Goal: Task Accomplishment & Management: Manage account settings

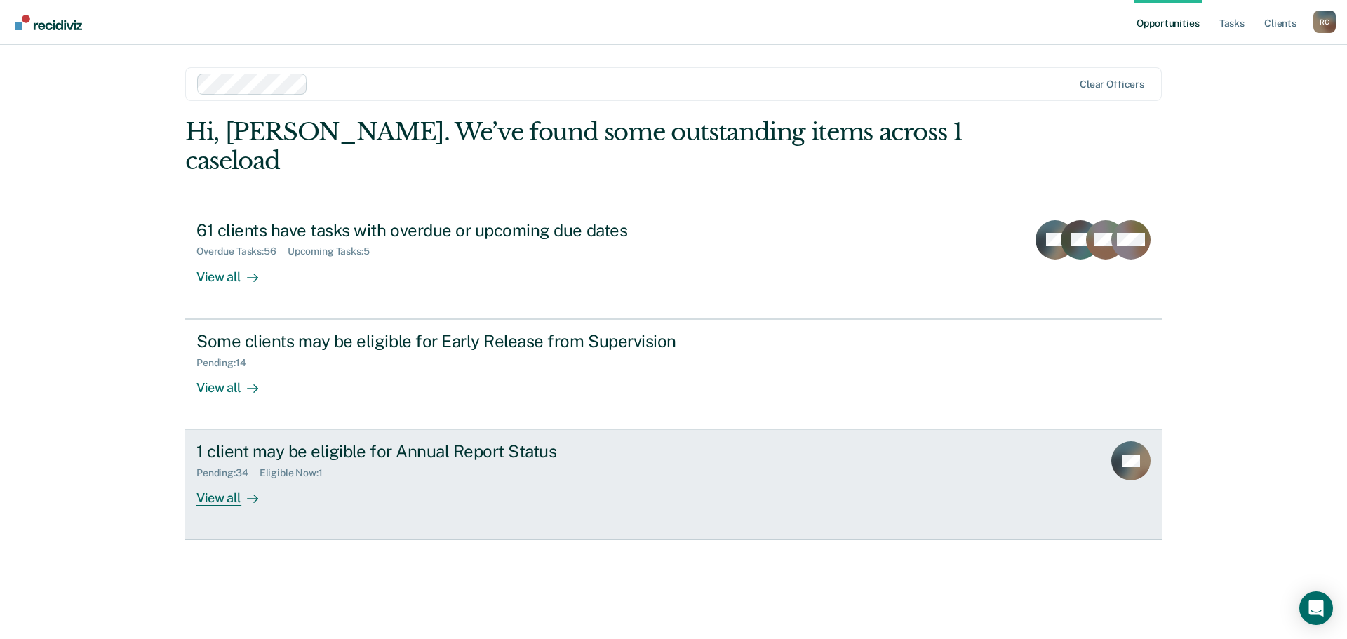
click at [227, 479] on div "View all" at bounding box center [235, 492] width 79 height 27
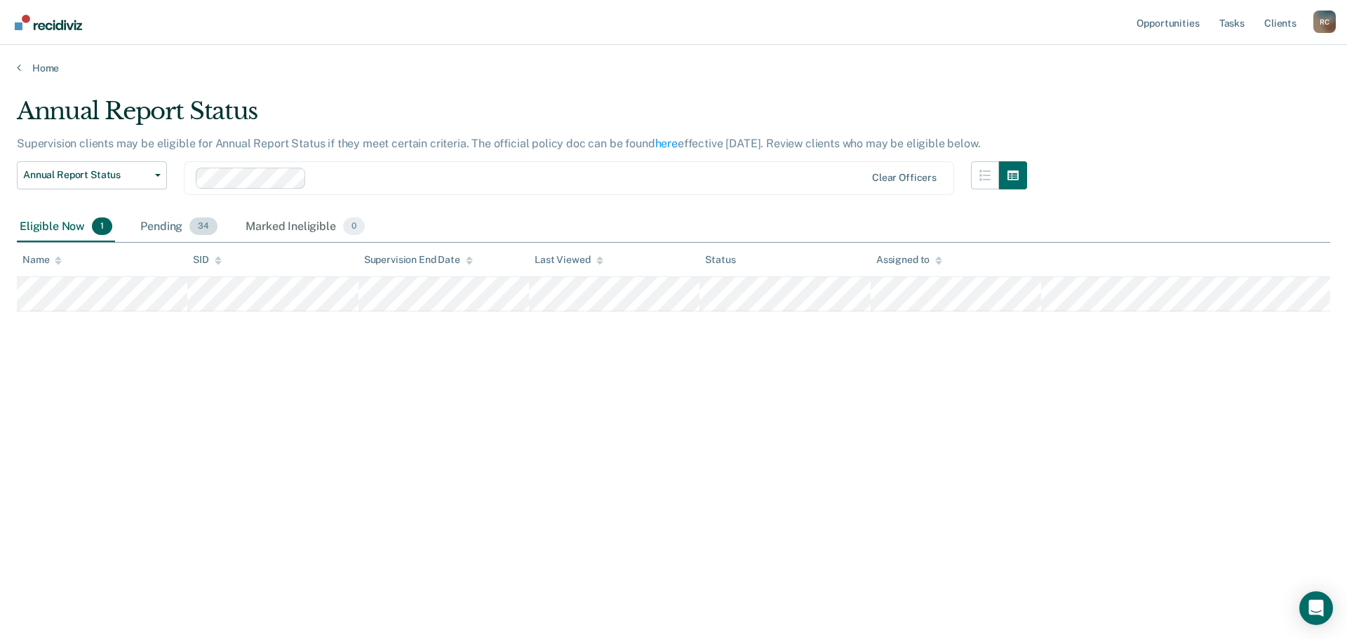
click at [187, 232] on div "Pending 34" at bounding box center [179, 227] width 83 height 31
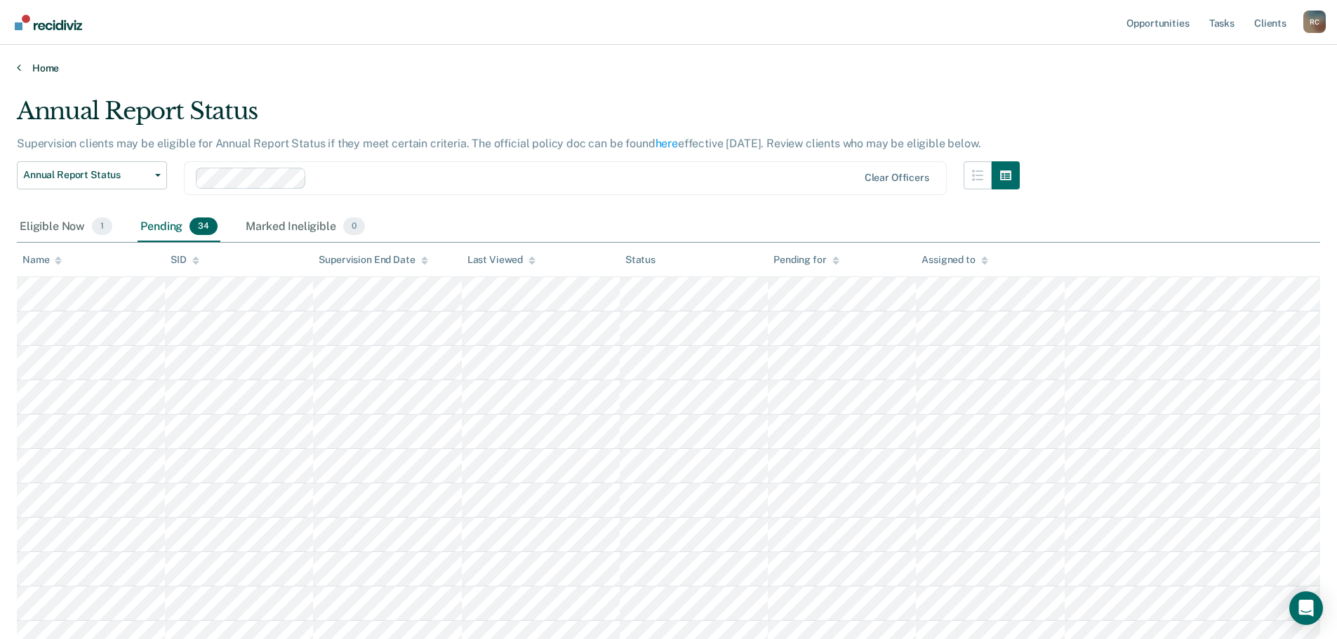
click at [20, 69] on icon at bounding box center [19, 67] width 4 height 11
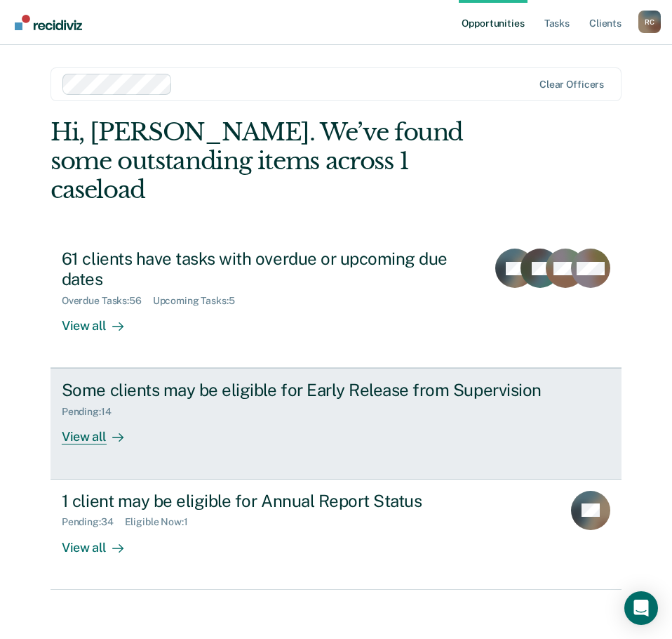
click at [79, 418] on div "View all" at bounding box center [101, 431] width 79 height 27
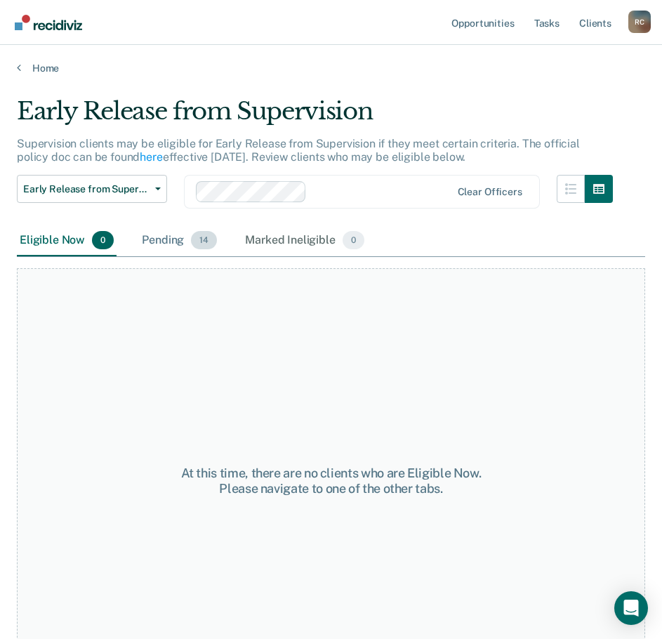
click at [158, 236] on div "Pending 14" at bounding box center [179, 240] width 81 height 31
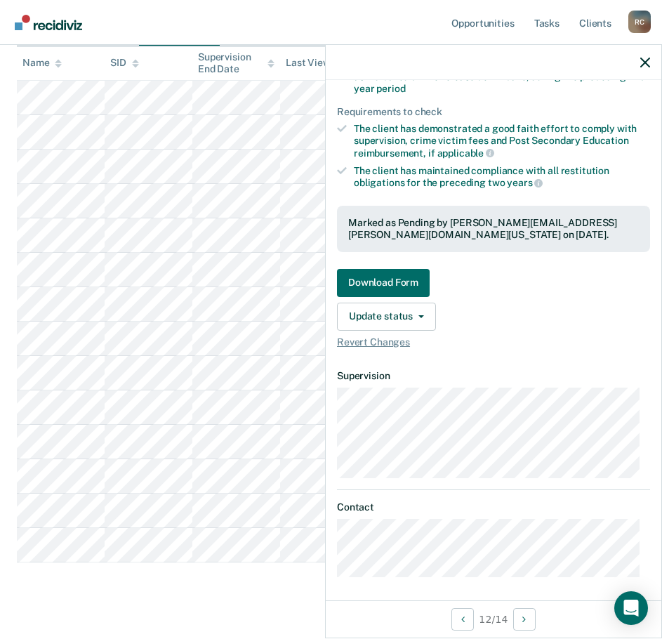
scroll to position [239, 0]
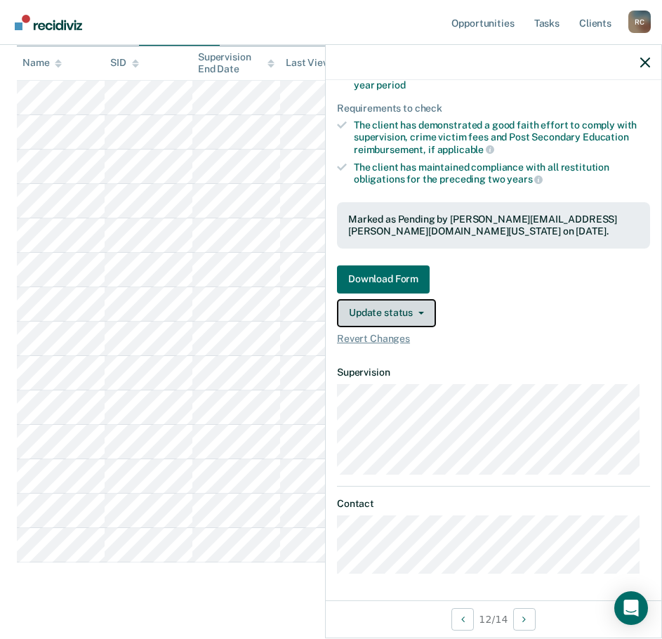
click at [415, 314] on button "Update status" at bounding box center [386, 313] width 99 height 28
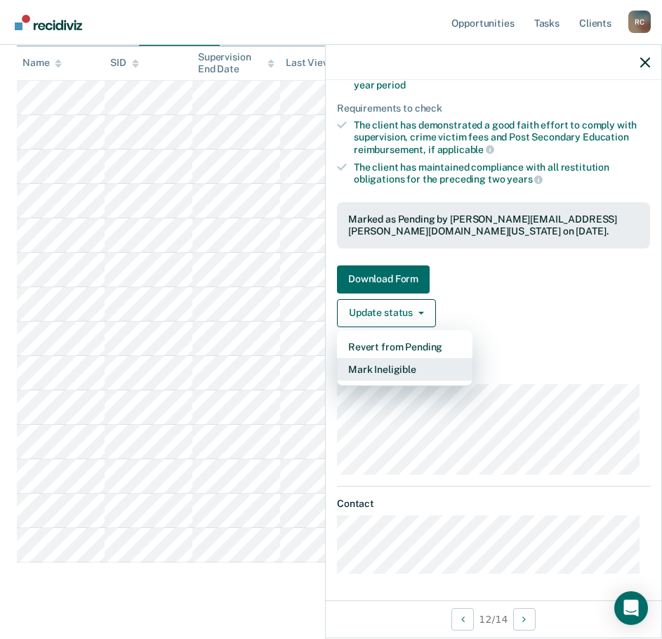
click at [393, 365] on button "Mark Ineligible" at bounding box center [404, 369] width 135 height 22
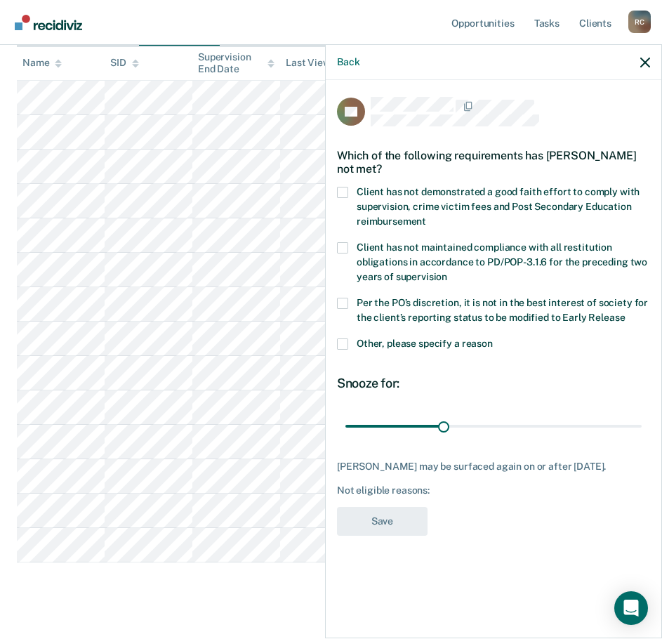
click at [442, 213] on label "Client has not demonstrated a good faith effort to comply with supervision, cri…" at bounding box center [493, 209] width 313 height 44
click at [426, 216] on input "Client has not demonstrated a good faith effort to comply with supervision, cri…" at bounding box center [426, 216] width 0 height 0
click at [386, 519] on button "Save" at bounding box center [382, 521] width 91 height 29
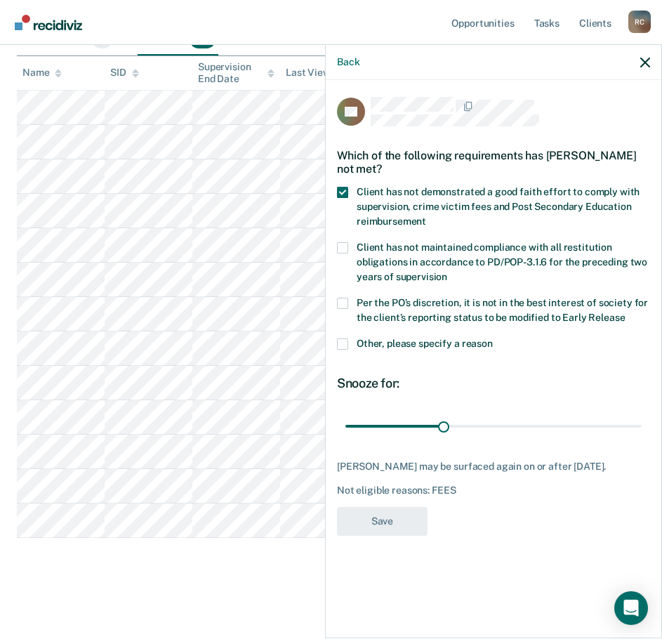
scroll to position [201, 0]
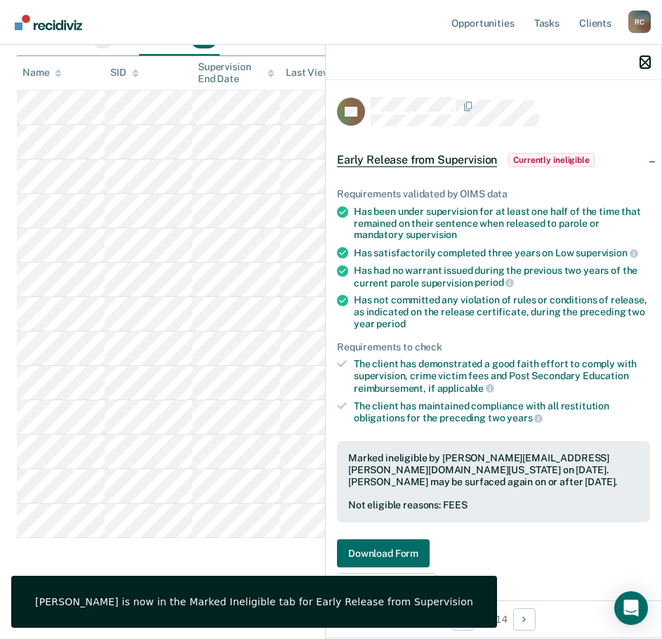
click at [645, 64] on icon "button" at bounding box center [645, 63] width 10 height 10
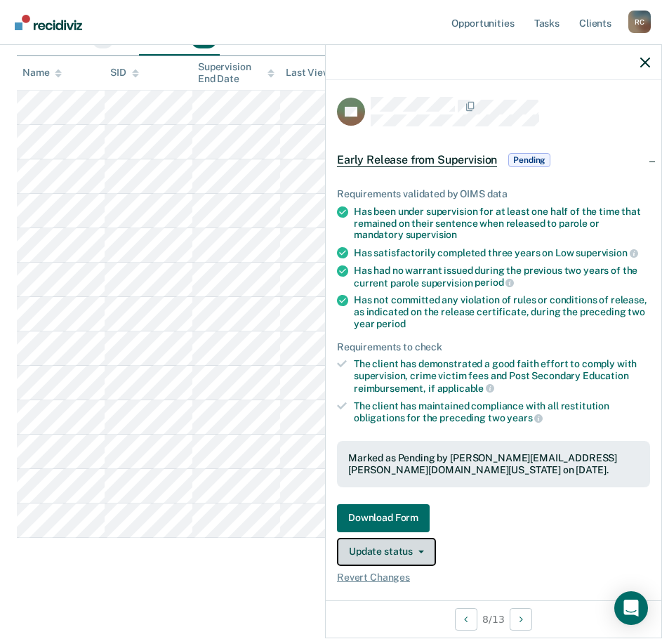
click at [418, 551] on button "Update status" at bounding box center [386, 551] width 99 height 28
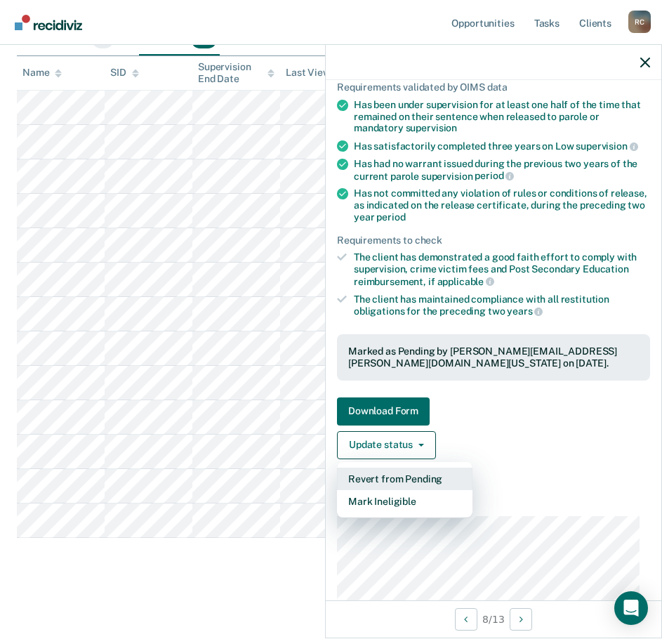
scroll to position [140, 0]
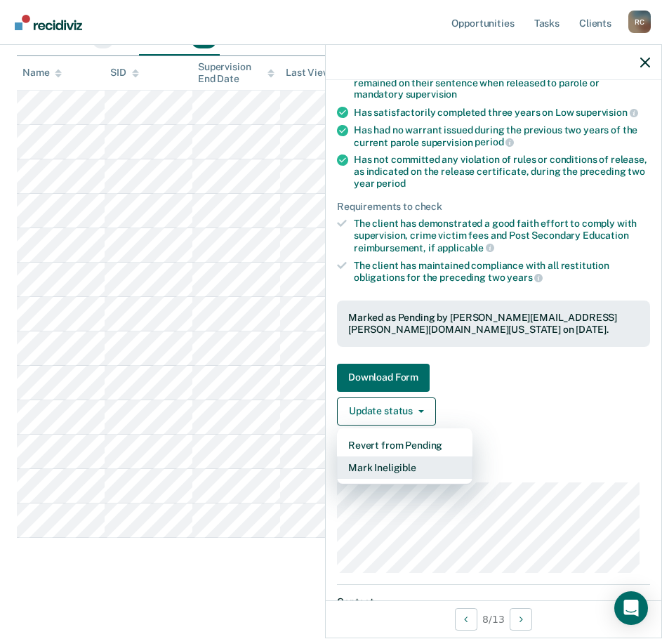
click at [415, 469] on button "Mark Ineligible" at bounding box center [404, 467] width 135 height 22
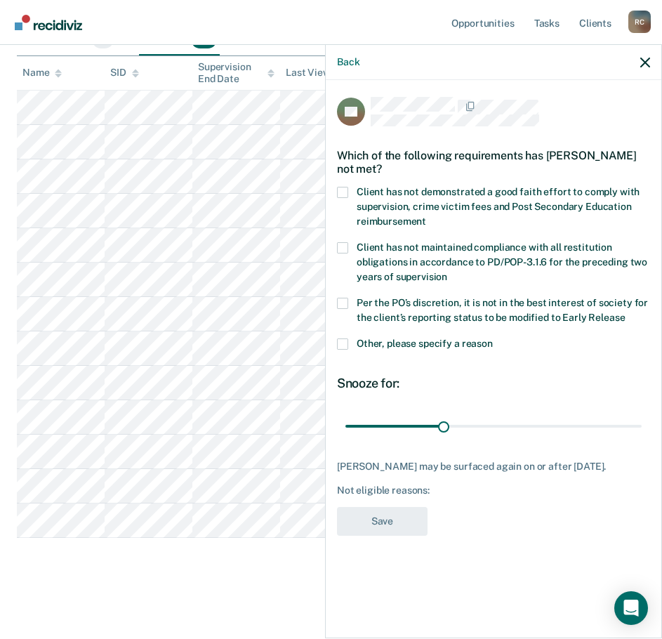
click at [469, 194] on span "Client has not demonstrated a good faith effort to comply with supervision, cri…" at bounding box center [497, 206] width 283 height 41
click at [426, 216] on input "Client has not demonstrated a good faith effort to comply with supervision, cri…" at bounding box center [426, 216] width 0 height 0
click at [394, 525] on button "Save" at bounding box center [382, 521] width 91 height 29
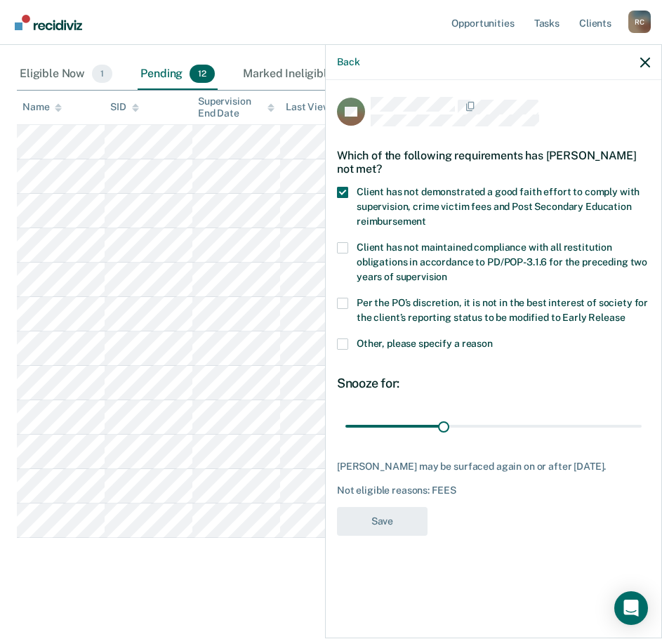
scroll to position [166, 0]
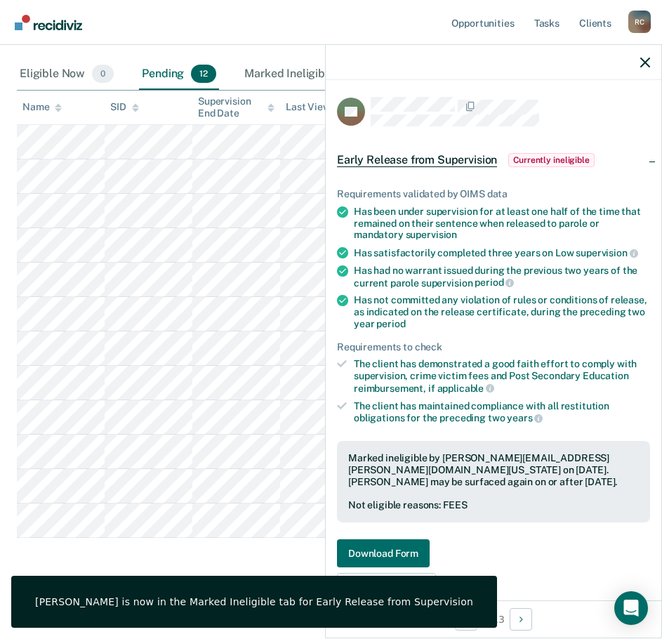
click at [637, 59] on div at bounding box center [493, 62] width 335 height 35
click at [643, 58] on icon "button" at bounding box center [645, 63] width 10 height 10
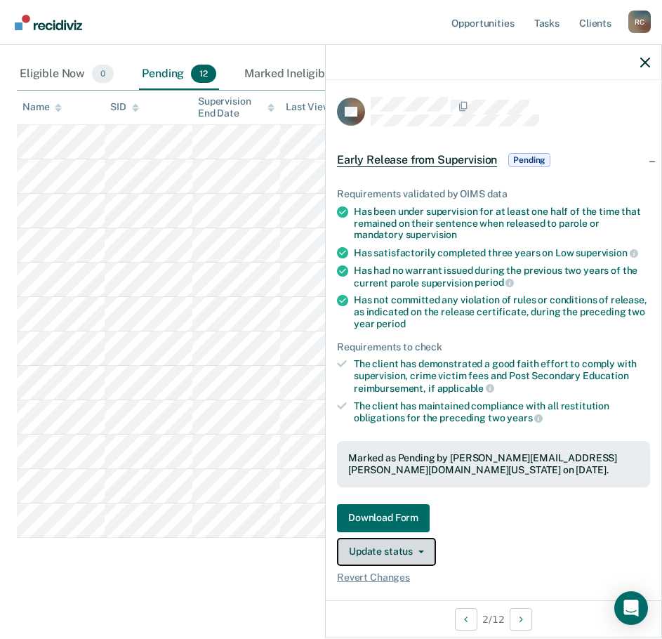
click at [394, 547] on button "Update status" at bounding box center [386, 551] width 99 height 28
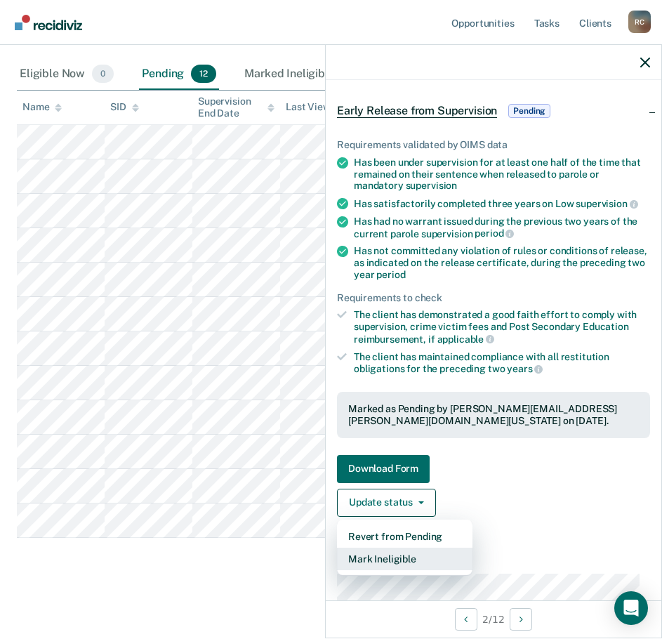
scroll to position [70, 0]
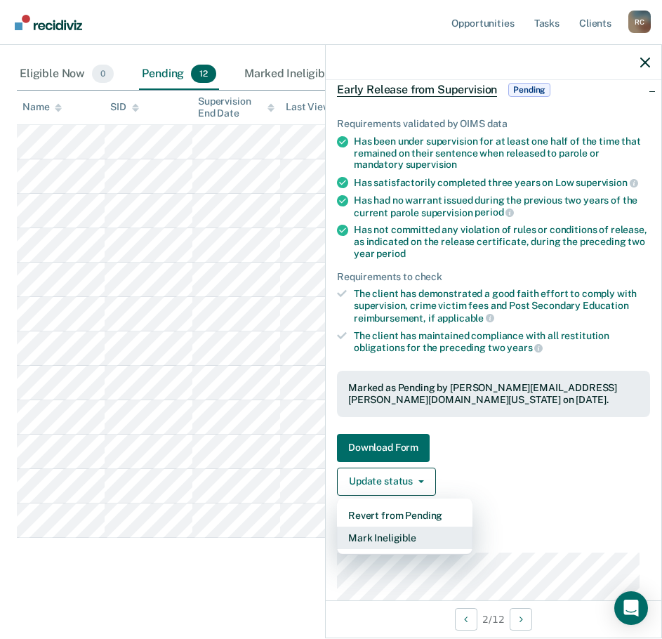
click at [431, 543] on button "Mark Ineligible" at bounding box center [404, 537] width 135 height 22
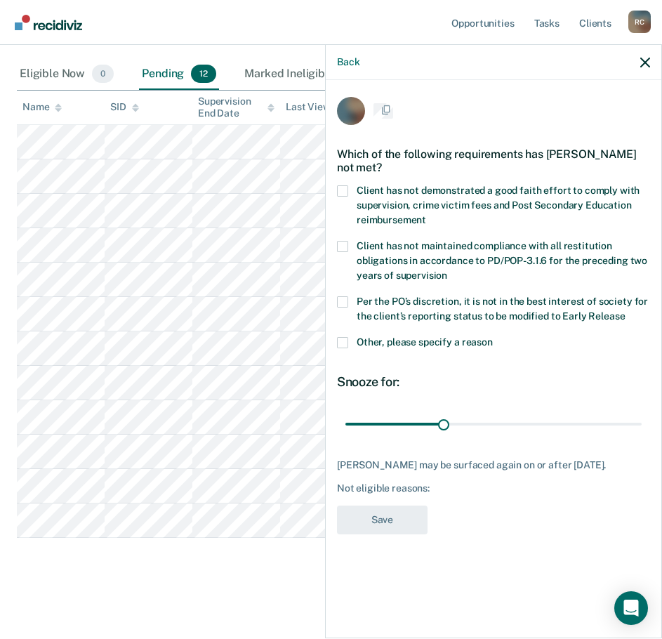
scroll to position [0, 0]
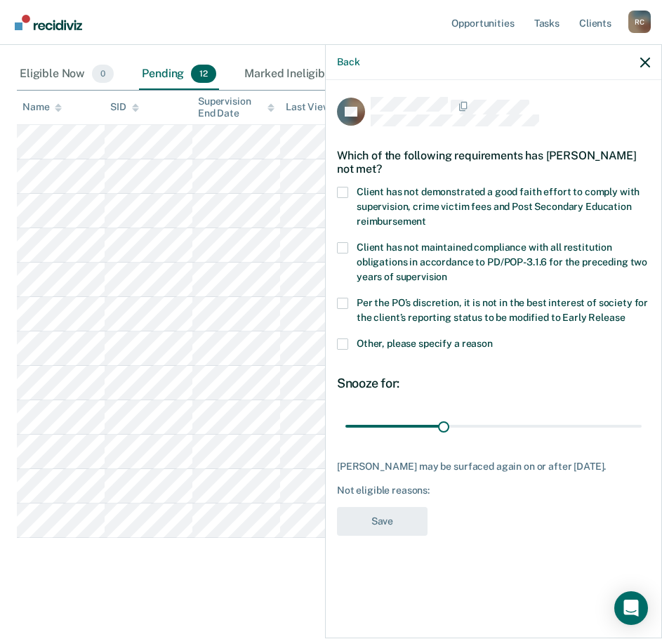
click at [427, 195] on span "Client has not demonstrated a good faith effort to comply with supervision, cri…" at bounding box center [497, 206] width 283 height 41
click at [426, 216] on input "Client has not demonstrated a good faith effort to comply with supervision, cri…" at bounding box center [426, 216] width 0 height 0
click at [420, 255] on label "Client has not maintained compliance with all restitution obligations in accord…" at bounding box center [493, 264] width 313 height 44
click at [447, 272] on input "Client has not maintained compliance with all restitution obligations in accord…" at bounding box center [447, 272] width 0 height 0
click at [380, 518] on button "Save" at bounding box center [382, 521] width 91 height 29
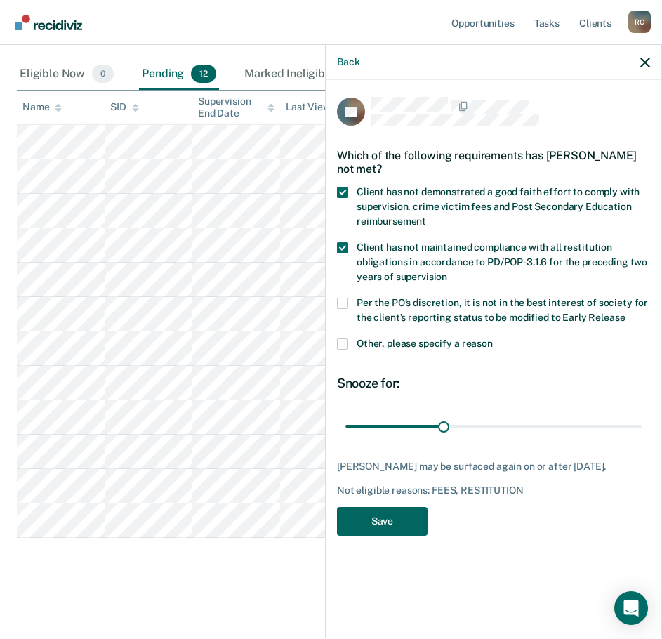
scroll to position [132, 0]
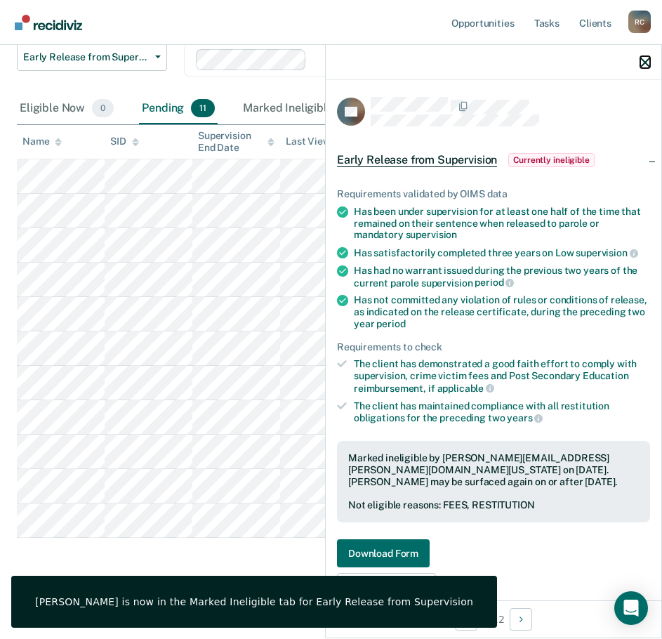
click at [641, 67] on icon "button" at bounding box center [645, 63] width 10 height 10
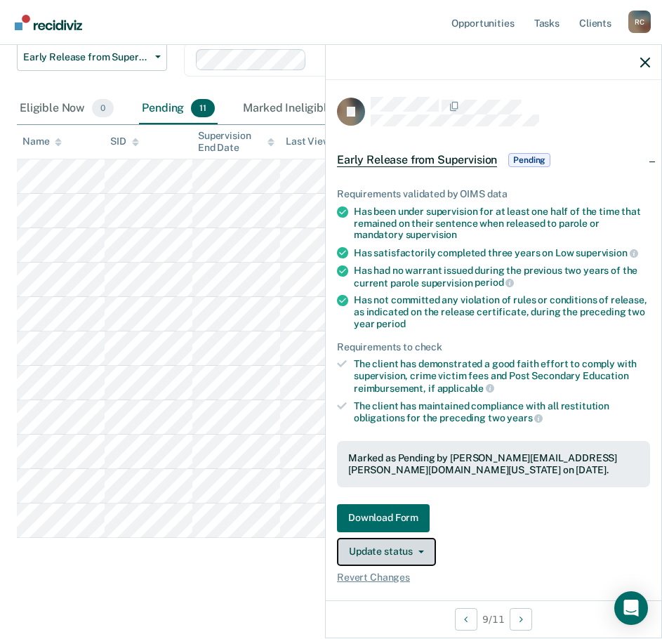
click at [414, 550] on span "button" at bounding box center [418, 551] width 11 height 3
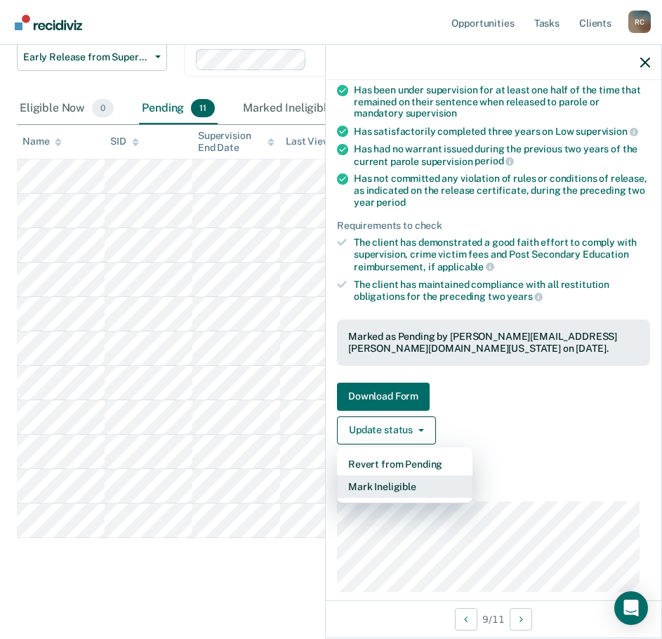
scroll to position [140, 0]
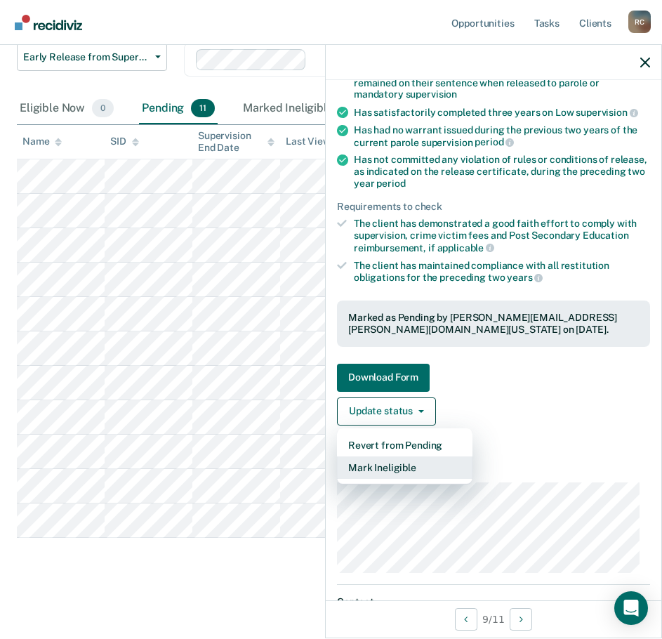
click at [424, 456] on button "Mark Ineligible" at bounding box center [404, 467] width 135 height 22
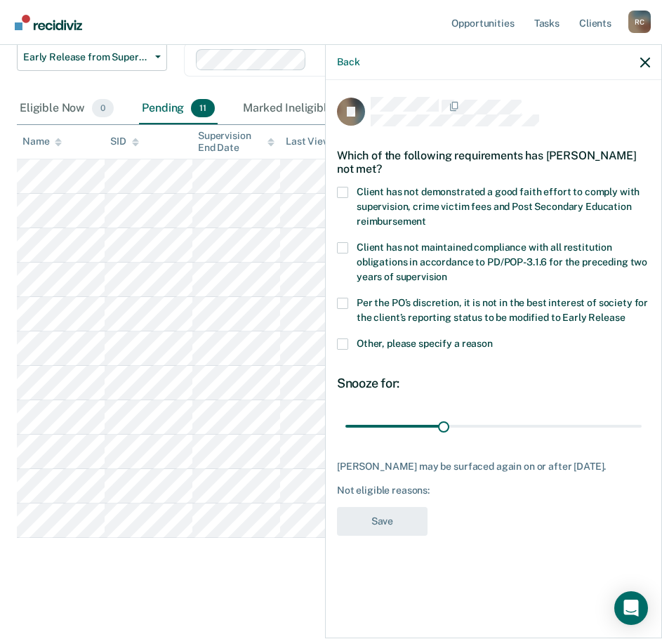
click at [462, 196] on span "Client has not demonstrated a good faith effort to comply with supervision, cri…" at bounding box center [497, 206] width 283 height 41
click at [426, 216] on input "Client has not demonstrated a good faith effort to comply with supervision, cri…" at bounding box center [426, 216] width 0 height 0
click at [396, 511] on button "Save" at bounding box center [382, 521] width 91 height 29
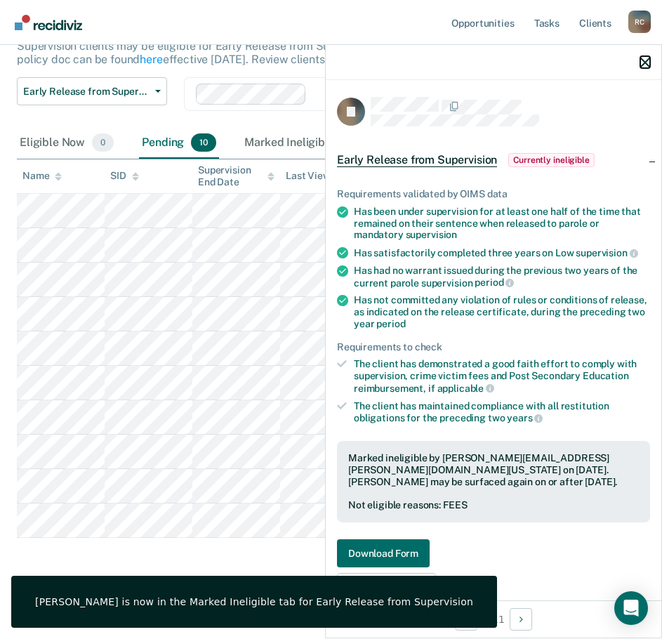
click at [641, 58] on icon "button" at bounding box center [645, 63] width 10 height 10
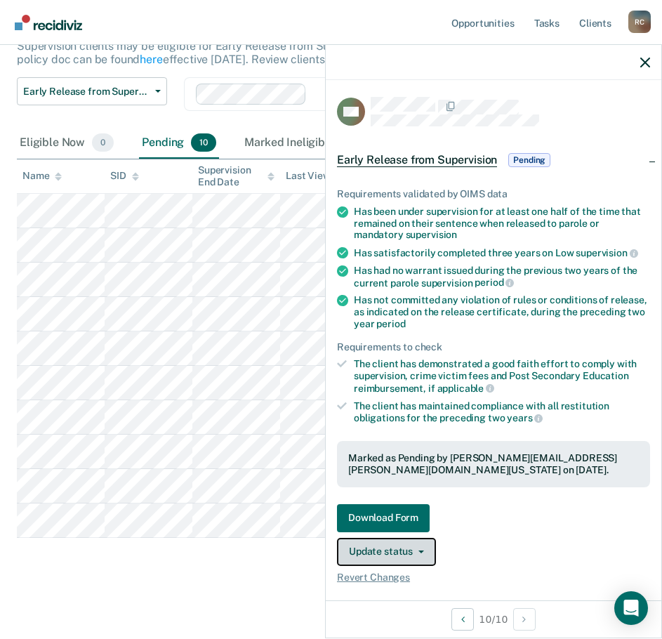
click at [422, 544] on button "Update status" at bounding box center [386, 551] width 99 height 28
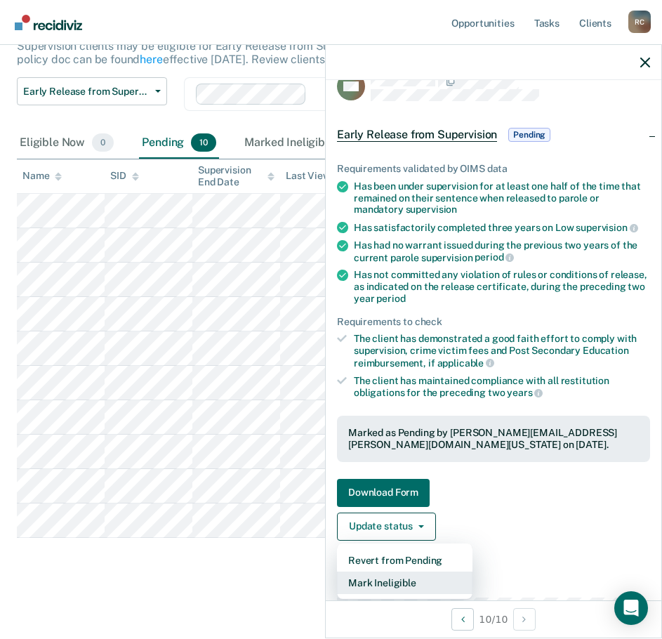
scroll to position [70, 0]
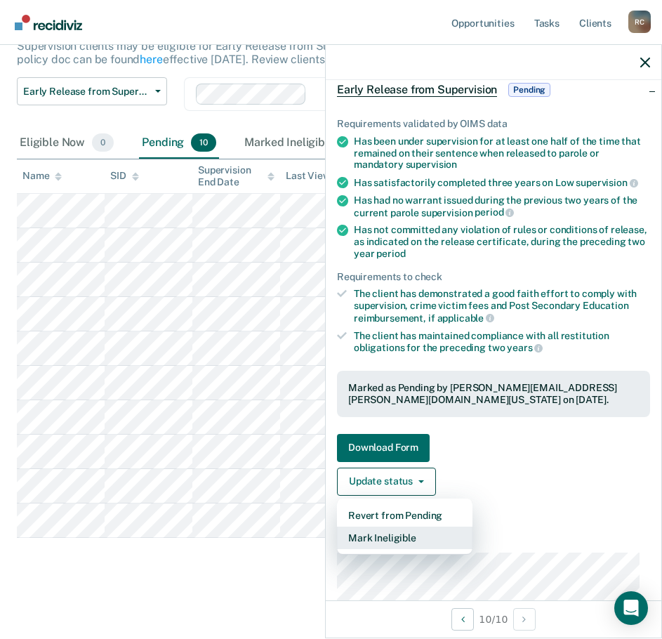
click at [413, 533] on button "Mark Ineligible" at bounding box center [404, 537] width 135 height 22
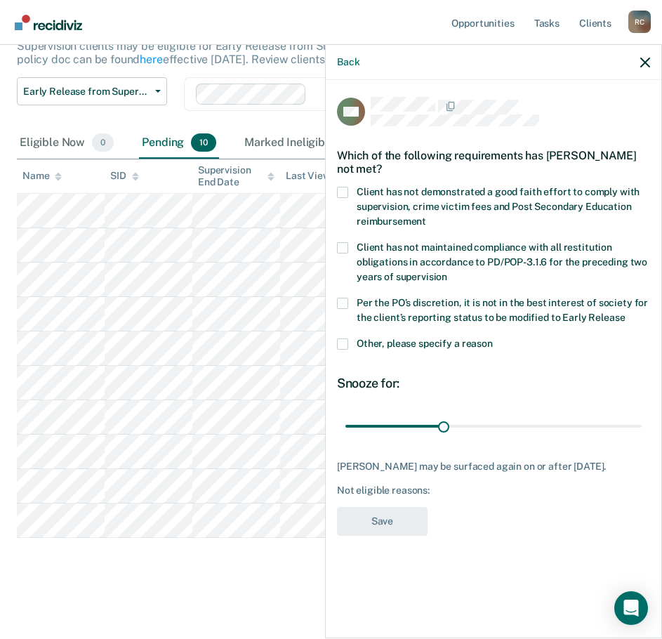
click at [473, 201] on span "Client has not demonstrated a good faith effort to comply with supervision, cri…" at bounding box center [497, 206] width 283 height 41
click at [426, 216] on input "Client has not demonstrated a good faith effort to comply with supervision, cri…" at bounding box center [426, 216] width 0 height 0
click at [560, 306] on span "Per the PO’s discretion, it is not in the best interest of society for the clie…" at bounding box center [501, 310] width 291 height 26
click at [625, 312] on input "Per the PO’s discretion, it is not in the best interest of society for the clie…" at bounding box center [625, 312] width 0 height 0
click at [405, 521] on button "Save" at bounding box center [382, 521] width 91 height 29
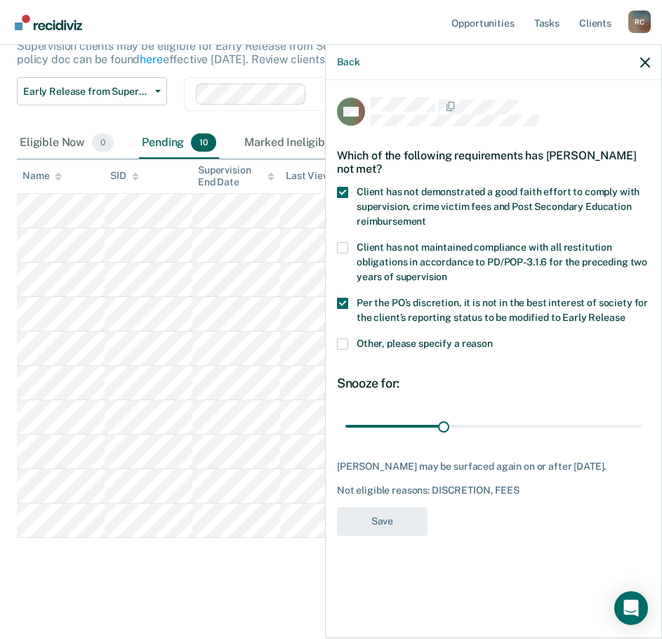
scroll to position [63, 0]
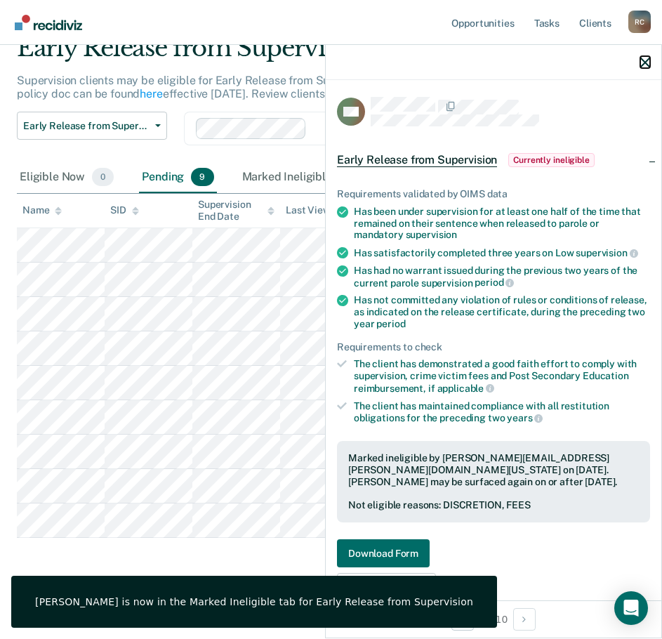
click at [643, 61] on icon "button" at bounding box center [645, 63] width 10 height 10
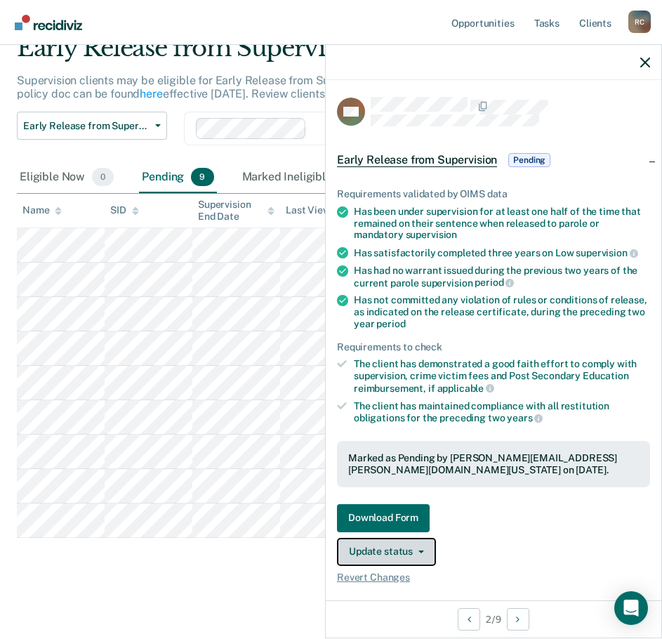
click at [408, 552] on button "Update status" at bounding box center [386, 551] width 99 height 28
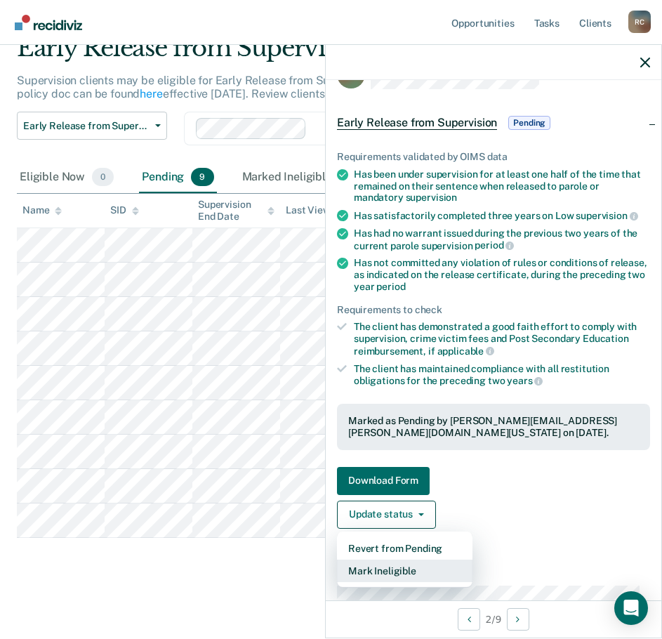
scroll to position [70, 0]
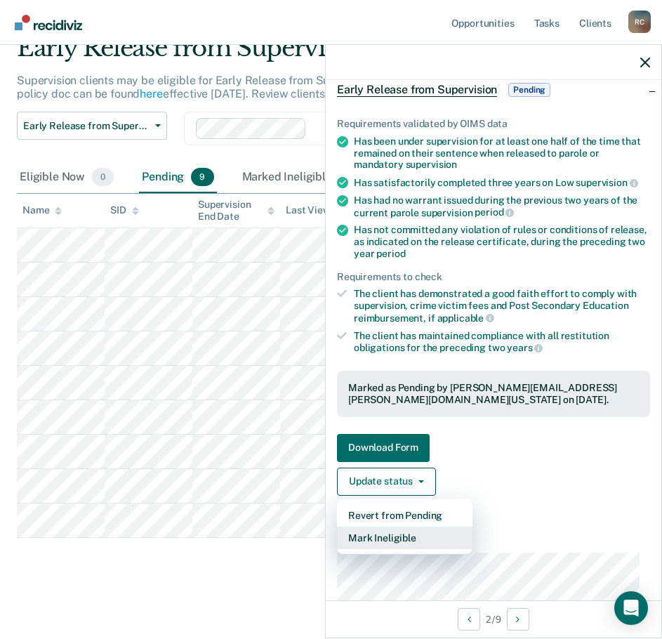
click at [410, 530] on button "Mark Ineligible" at bounding box center [404, 537] width 135 height 22
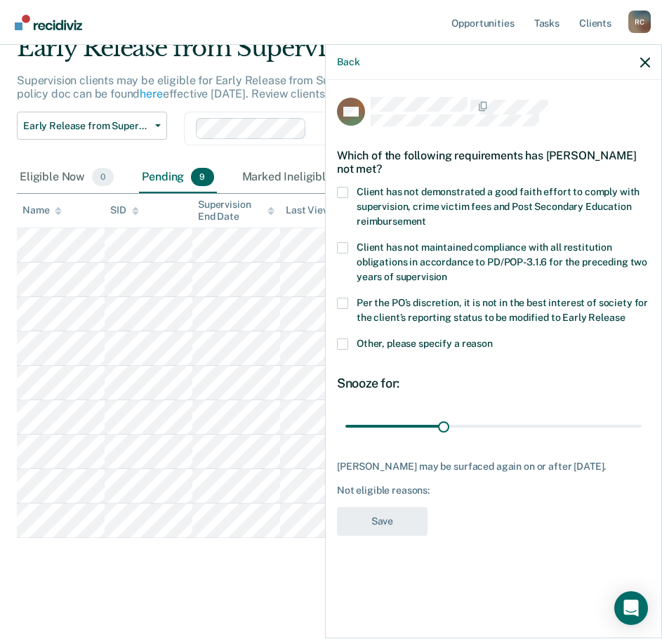
click at [467, 189] on span "Client has not demonstrated a good faith effort to comply with supervision, cri…" at bounding box center [497, 206] width 283 height 41
click at [426, 216] on input "Client has not demonstrated a good faith effort to comply with supervision, cri…" at bounding box center [426, 216] width 0 height 0
click at [399, 316] on span "Per the PO’s discretion, it is not in the best interest of society for the clie…" at bounding box center [501, 310] width 291 height 26
click at [625, 312] on input "Per the PO’s discretion, it is not in the best interest of society for the clie…" at bounding box center [625, 312] width 0 height 0
click at [367, 534] on button "Save" at bounding box center [382, 521] width 91 height 29
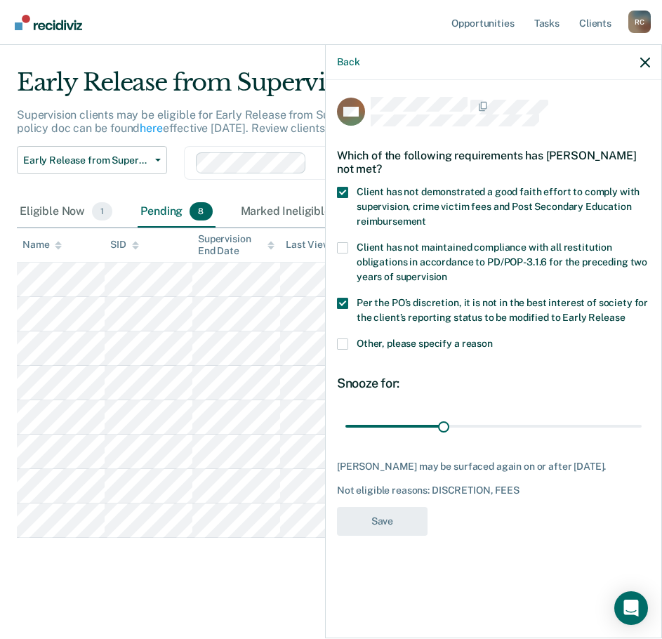
scroll to position [29, 0]
click at [645, 58] on icon "button" at bounding box center [645, 63] width 10 height 10
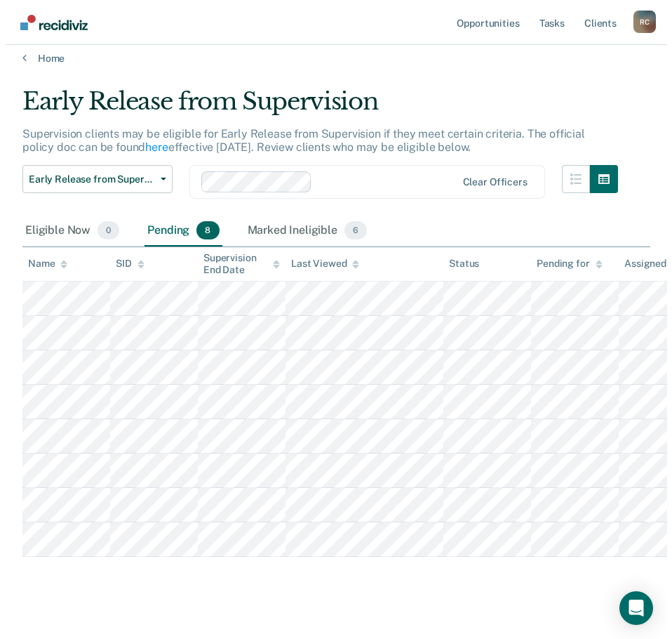
scroll to position [0, 0]
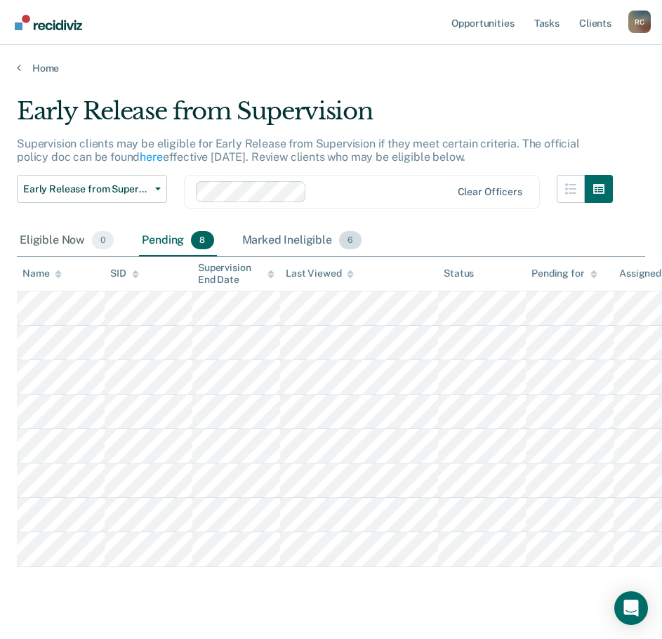
click at [304, 235] on div "Marked Ineligible 6" at bounding box center [302, 240] width 126 height 31
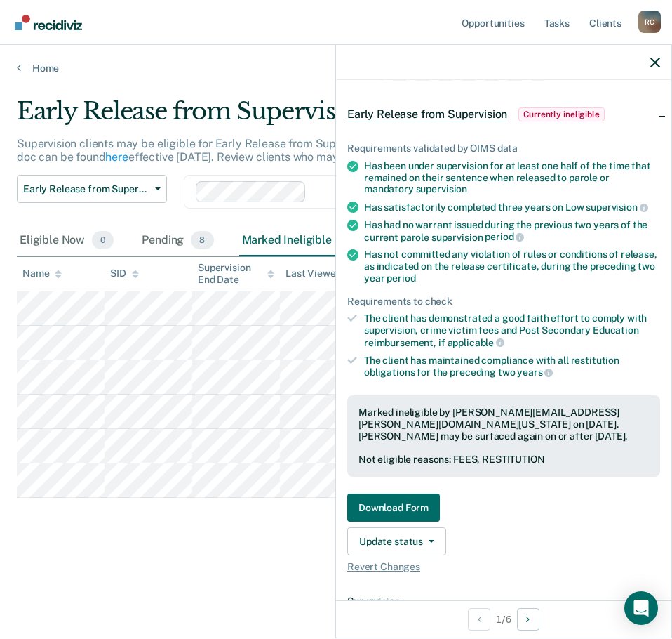
scroll to position [70, 0]
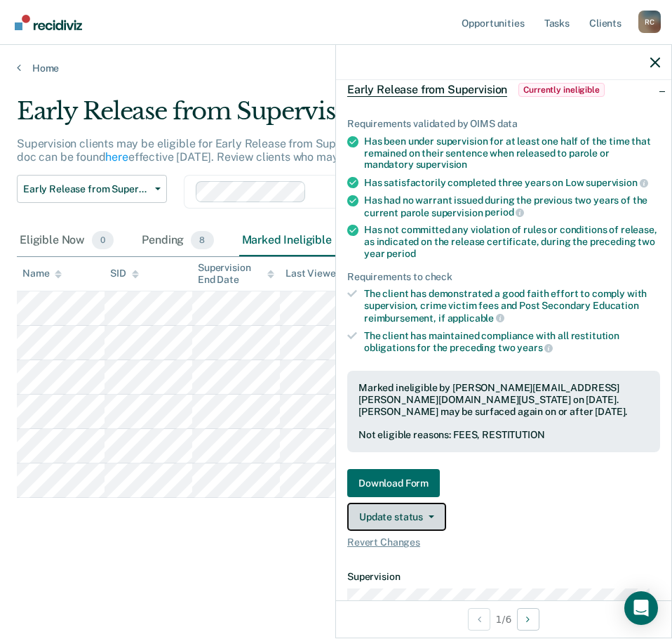
click at [415, 512] on button "Update status" at bounding box center [396, 516] width 99 height 28
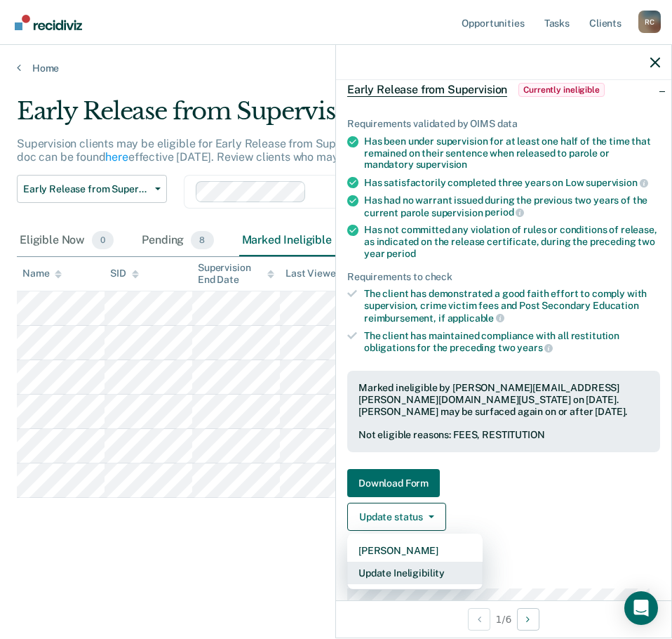
click at [441, 571] on button "Update Ineligibility" at bounding box center [414, 572] width 135 height 22
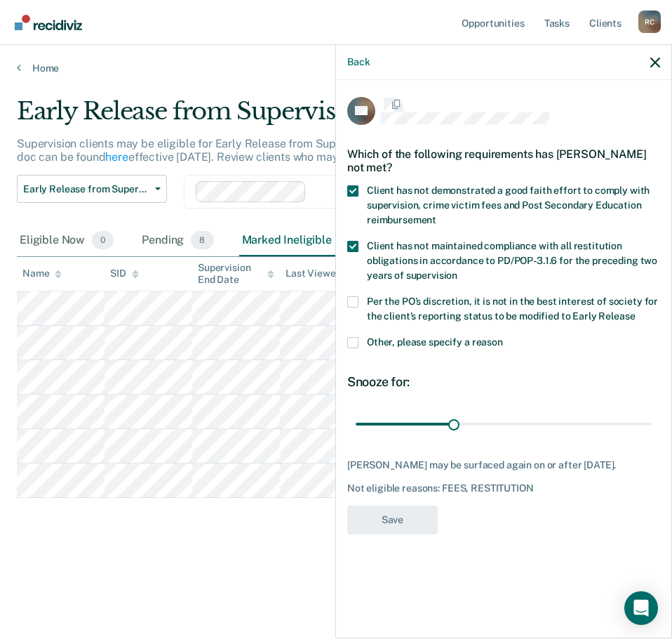
scroll to position [0, 0]
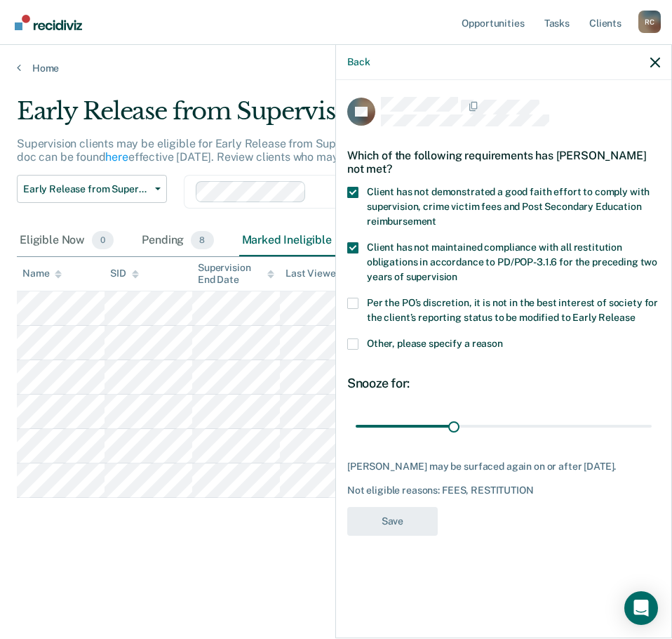
click at [432, 313] on span "Per the PO’s discretion, it is not in the best interest of society for the clie…" at bounding box center [512, 310] width 291 height 26
click at [635, 312] on input "Per the PO’s discretion, it is not in the best interest of society for the clie…" at bounding box center [635, 312] width 0 height 0
click at [407, 517] on button "Save" at bounding box center [392, 521] width 91 height 29
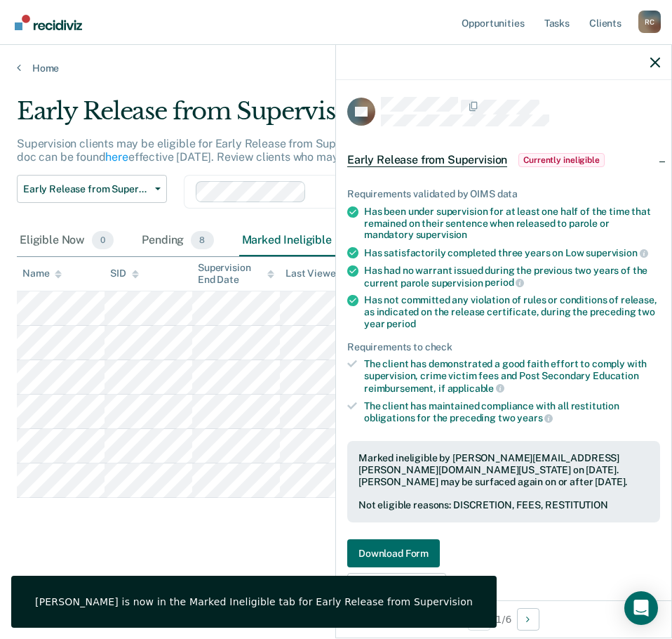
click at [272, 529] on div "Early Release from Supervision Supervision clients may be eligible for Early Re…" at bounding box center [336, 315] width 639 height 436
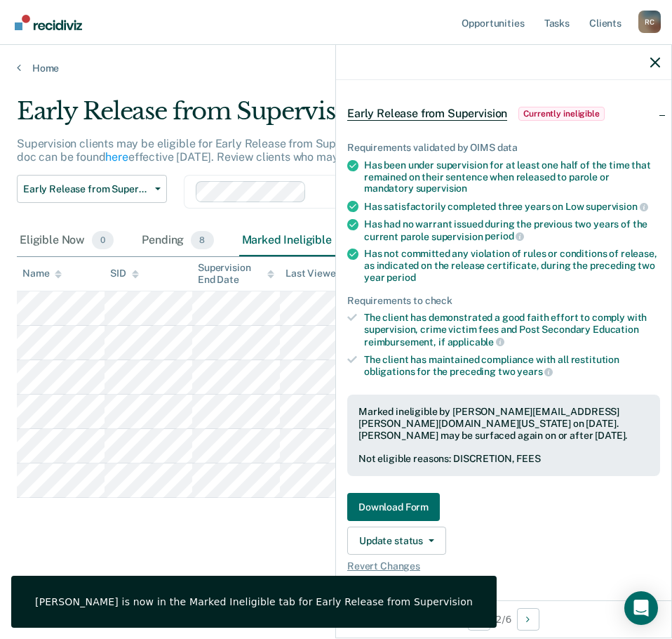
scroll to position [70, 0]
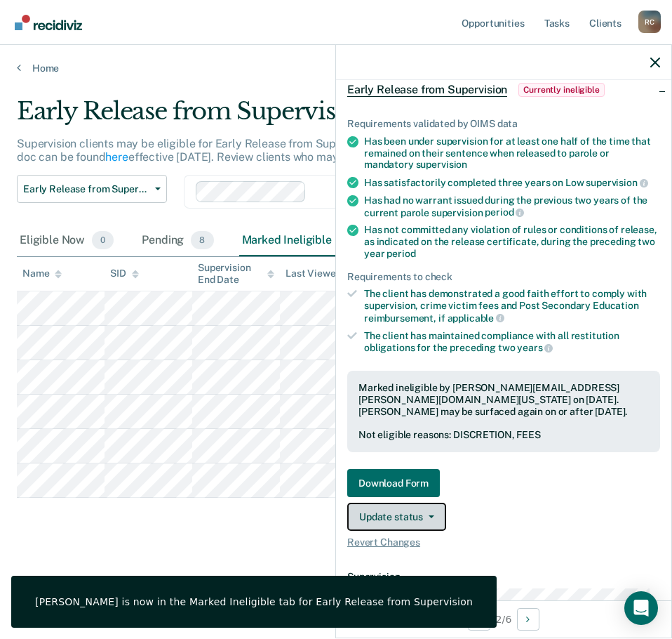
click at [429, 505] on button "Update status" at bounding box center [396, 516] width 99 height 28
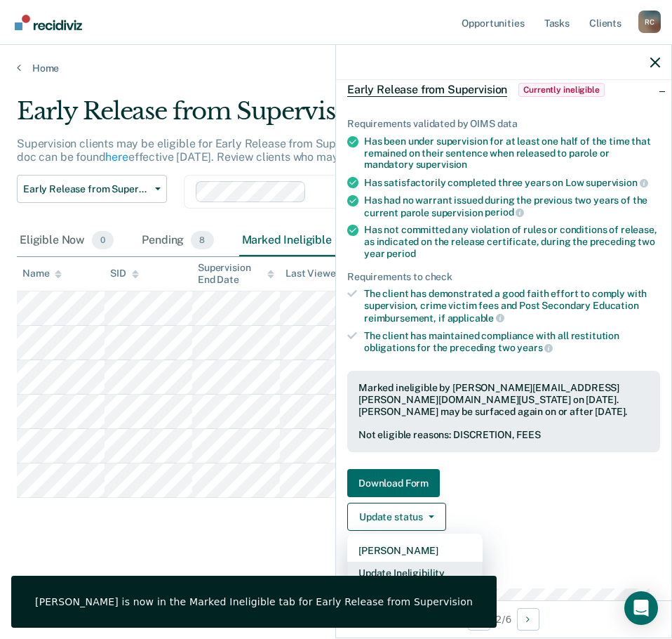
click at [429, 566] on button "Update Ineligibility" at bounding box center [414, 572] width 135 height 22
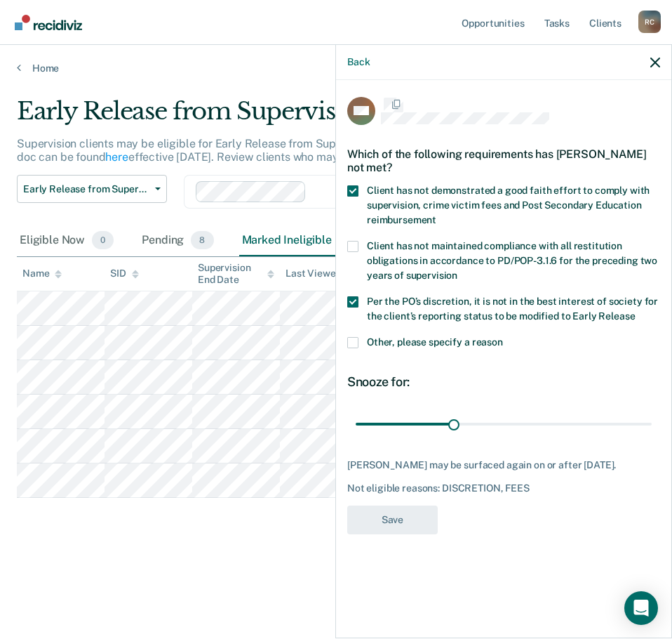
scroll to position [0, 0]
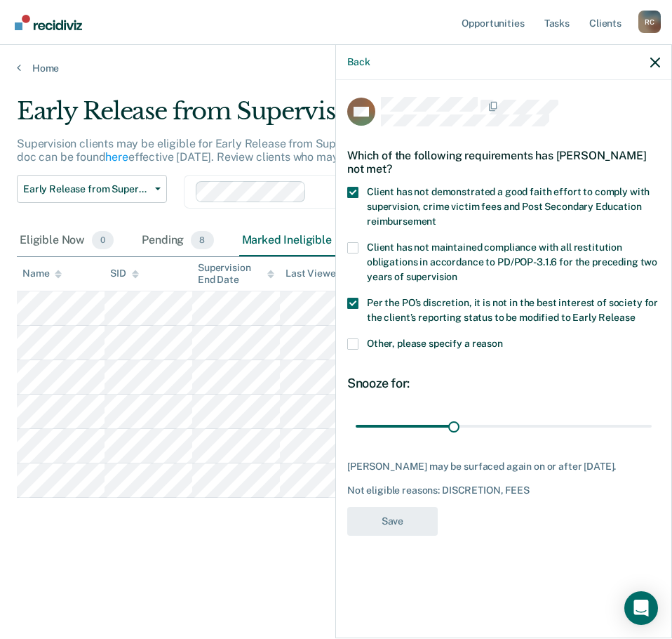
click at [296, 556] on div "Early Release from Supervision Supervision clients may be eligible for Early Re…" at bounding box center [336, 337] width 639 height 481
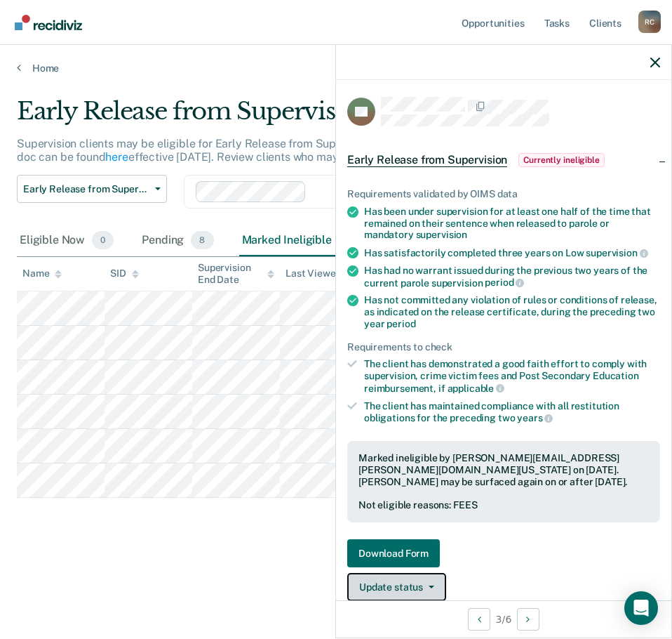
click at [421, 594] on button "Update status" at bounding box center [396, 587] width 99 height 28
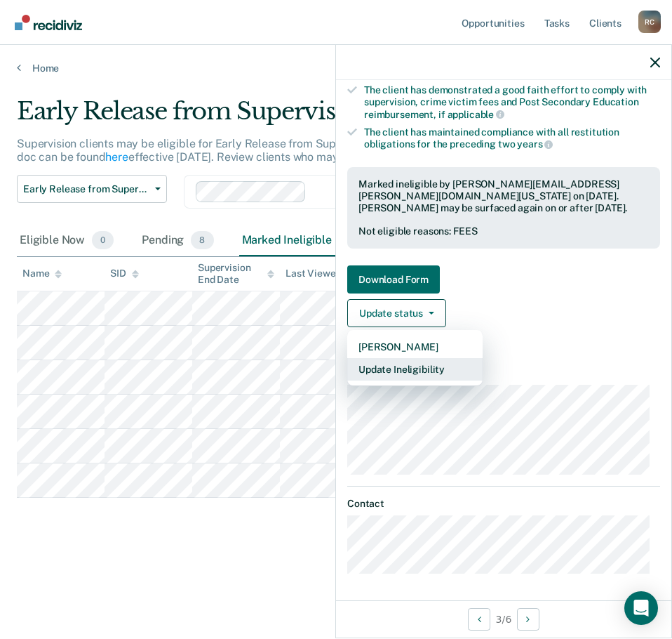
click at [443, 373] on button "Update Ineligibility" at bounding box center [414, 369] width 135 height 22
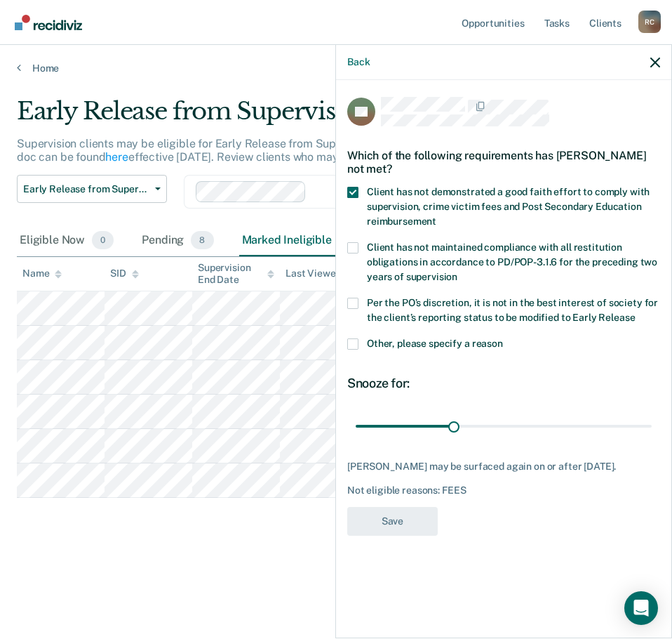
scroll to position [0, 0]
click at [406, 301] on span "Per the PO’s discretion, it is not in the best interest of society for the clie…" at bounding box center [512, 310] width 291 height 26
click at [635, 312] on input "Per the PO’s discretion, it is not in the best interest of society for the clie…" at bounding box center [635, 312] width 0 height 0
click at [387, 526] on button "Save" at bounding box center [392, 521] width 91 height 29
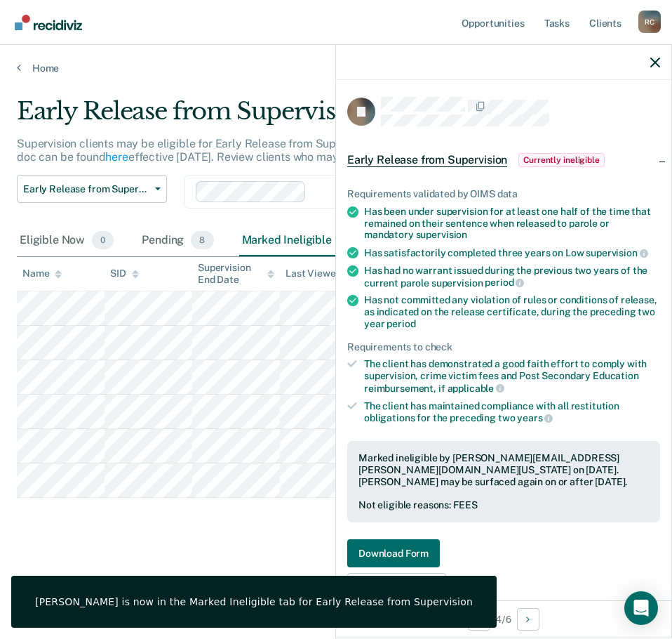
scroll to position [70, 0]
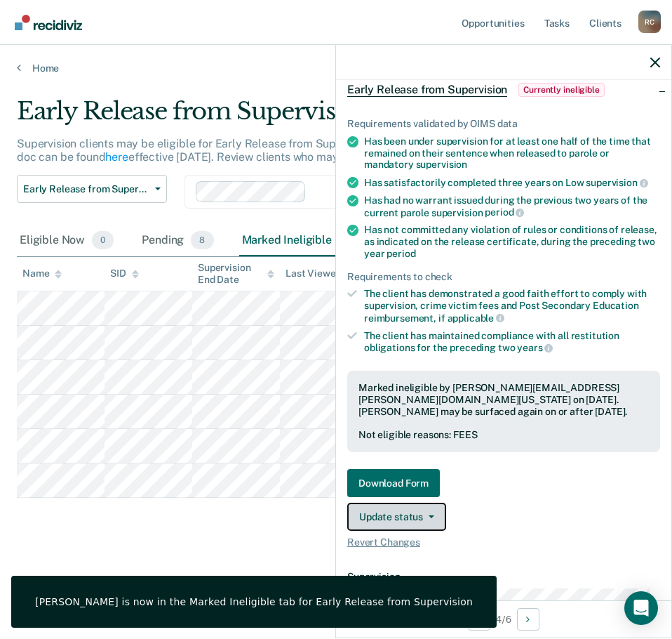
click at [420, 509] on button "Update status" at bounding box center [396, 516] width 99 height 28
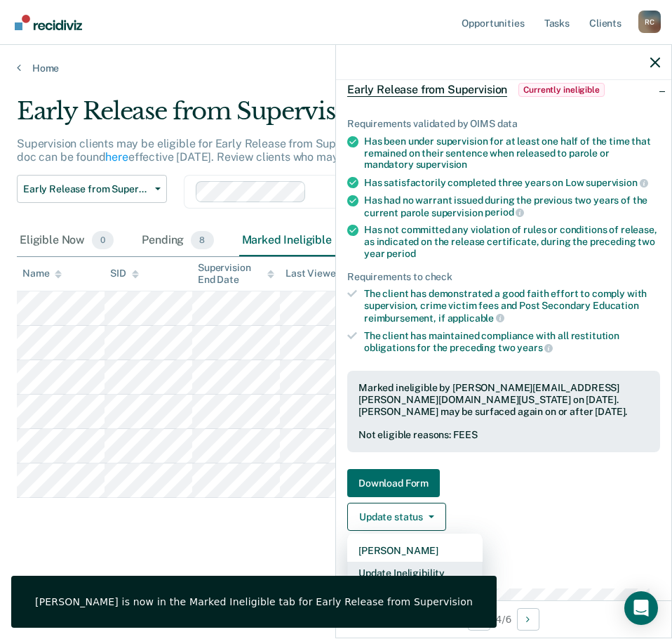
click at [432, 572] on button "Update Ineligibility" at bounding box center [414, 572] width 135 height 22
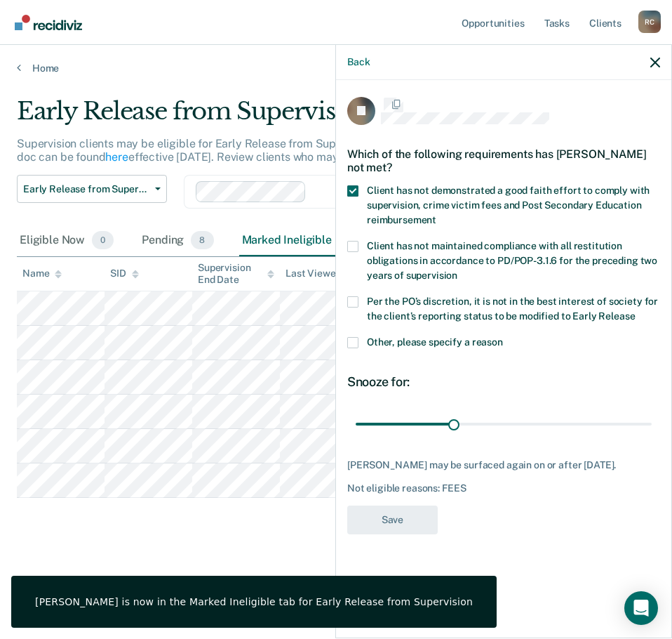
scroll to position [0, 0]
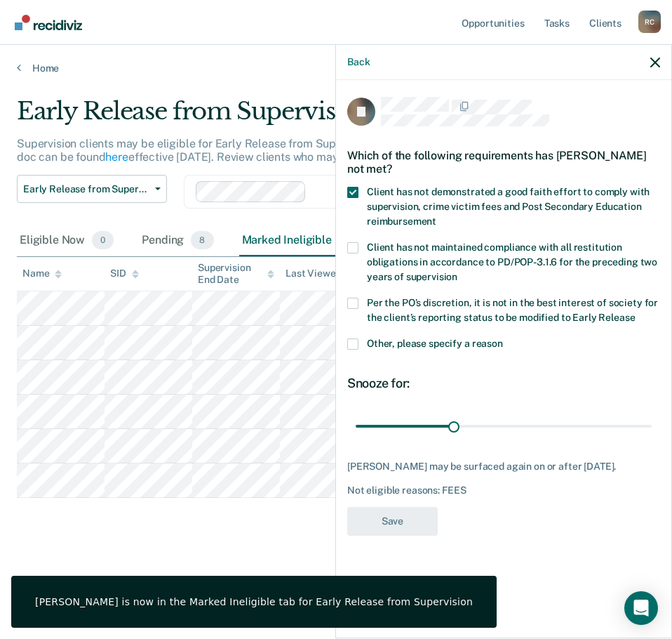
click at [404, 314] on span "Per the PO’s discretion, it is not in the best interest of society for the clie…" at bounding box center [512, 310] width 291 height 26
click at [635, 312] on input "Per the PO’s discretion, it is not in the best interest of society for the clie…" at bounding box center [635, 312] width 0 height 0
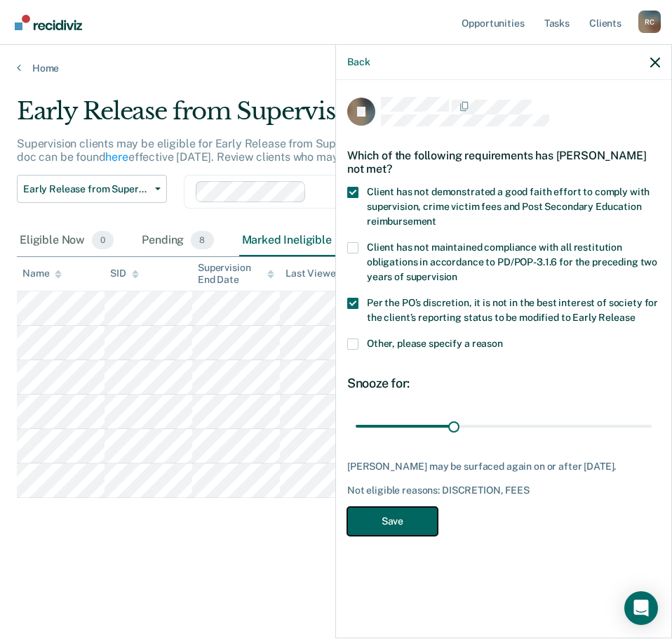
click at [388, 519] on button "Save" at bounding box center [392, 521] width 91 height 29
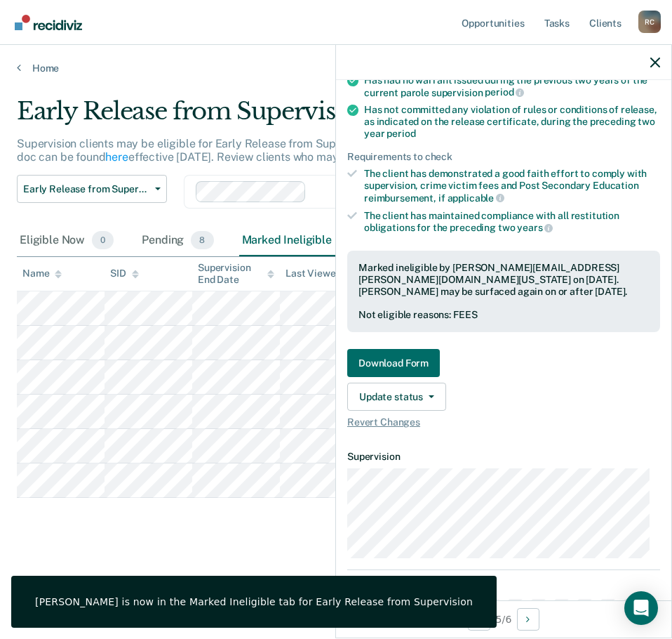
scroll to position [211, 0]
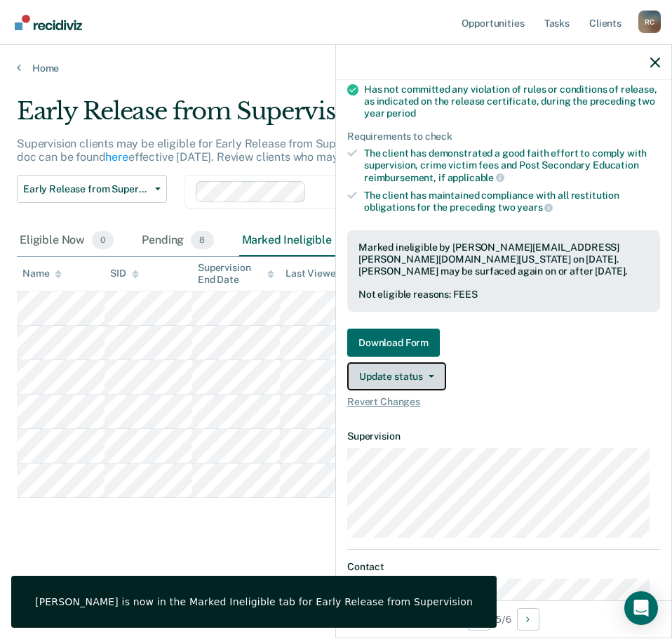
click at [438, 376] on button "Update status" at bounding box center [396, 376] width 99 height 28
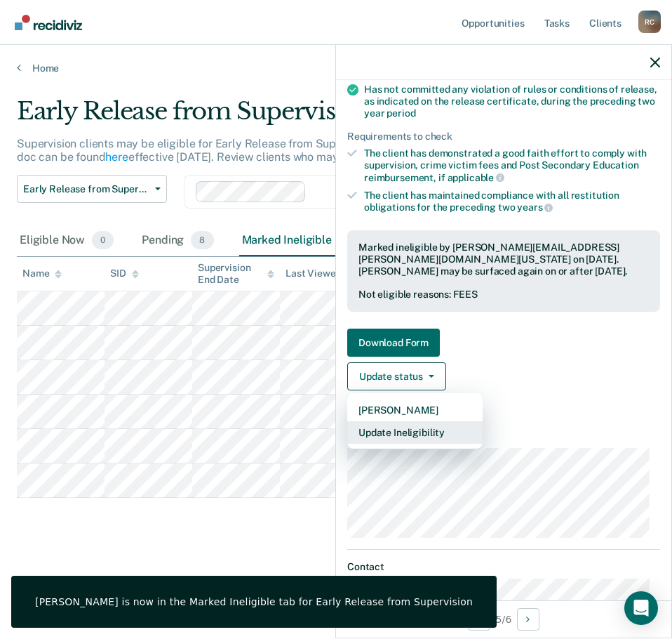
click at [430, 430] on button "Update Ineligibility" at bounding box center [414, 432] width 135 height 22
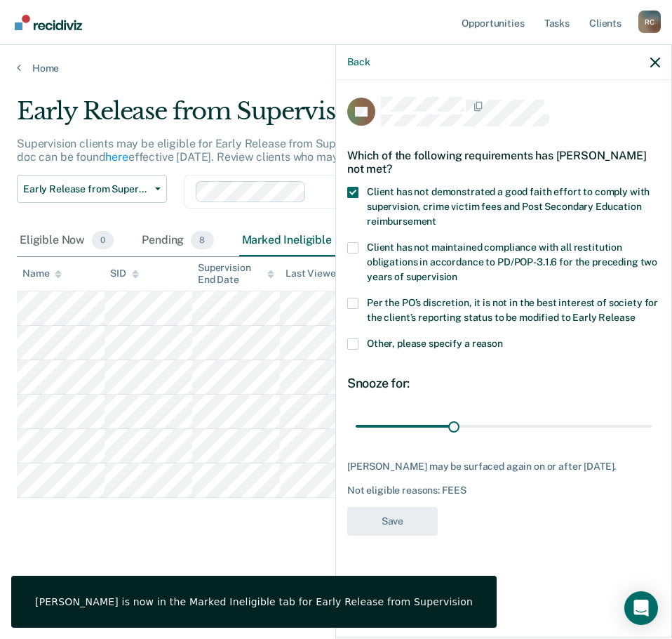
click at [487, 311] on span "Per the PO’s discretion, it is not in the best interest of society for the clie…" at bounding box center [512, 310] width 291 height 26
click at [635, 312] on input "Per the PO’s discretion, it is not in the best interest of society for the clie…" at bounding box center [635, 312] width 0 height 0
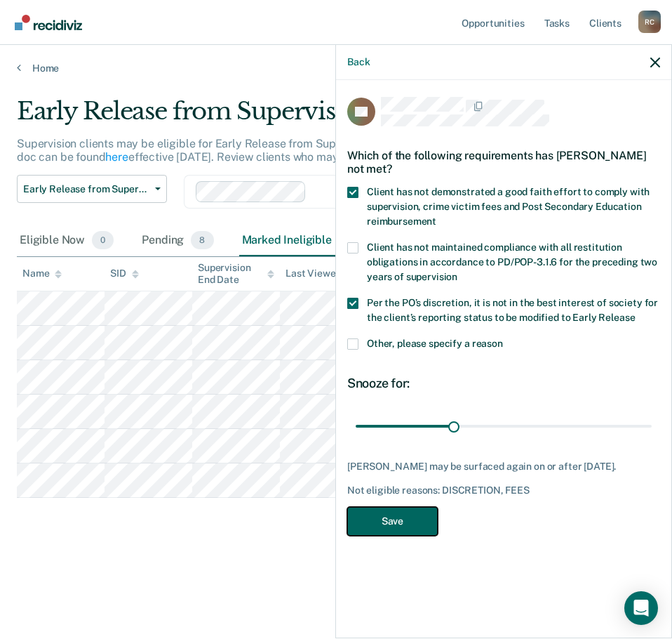
click at [393, 518] on button "Save" at bounding box center [392, 521] width 91 height 29
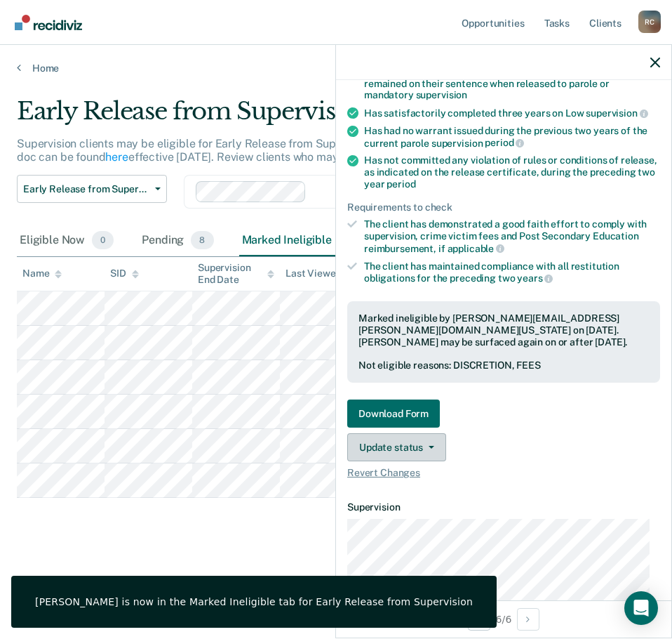
scroll to position [140, 0]
click at [424, 450] on button "Update status" at bounding box center [396, 446] width 99 height 28
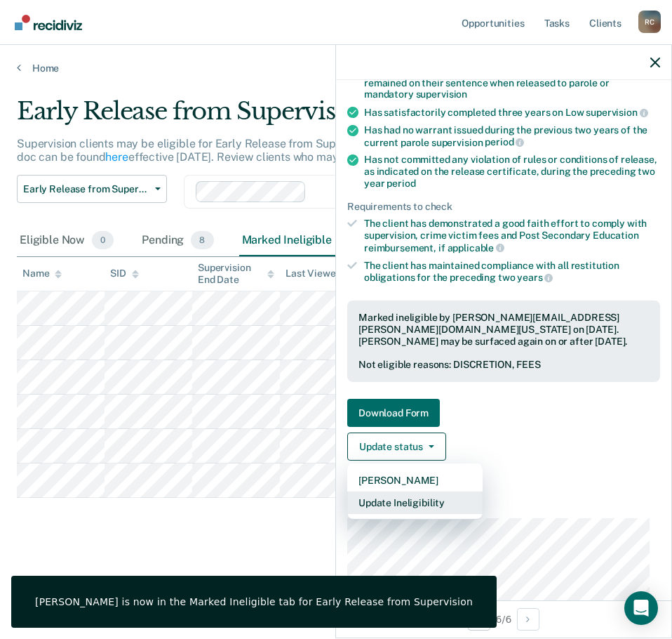
click at [428, 499] on button "Update Ineligibility" at bounding box center [414, 502] width 135 height 22
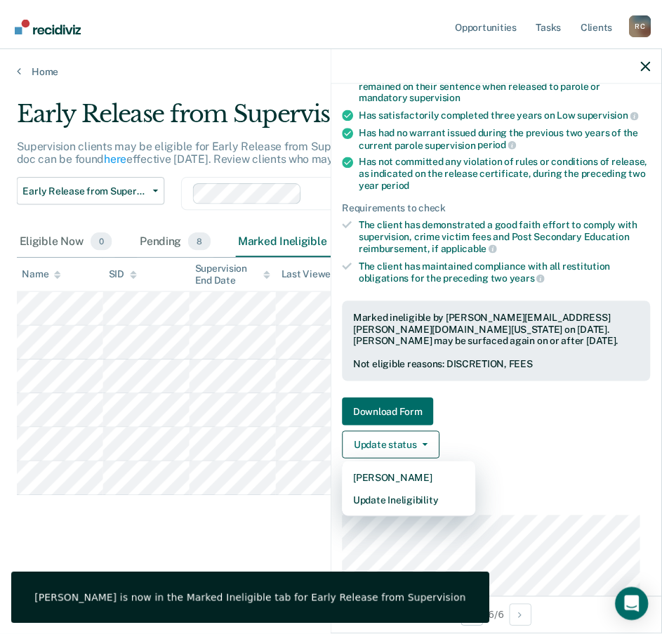
scroll to position [0, 0]
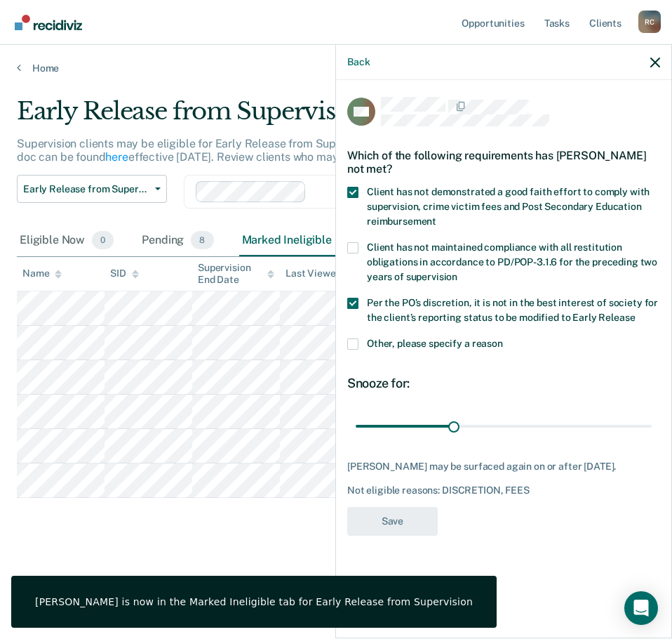
click at [264, 531] on div "Early Release from Supervision Supervision clients may be eligible for Early Re…" at bounding box center [336, 315] width 639 height 436
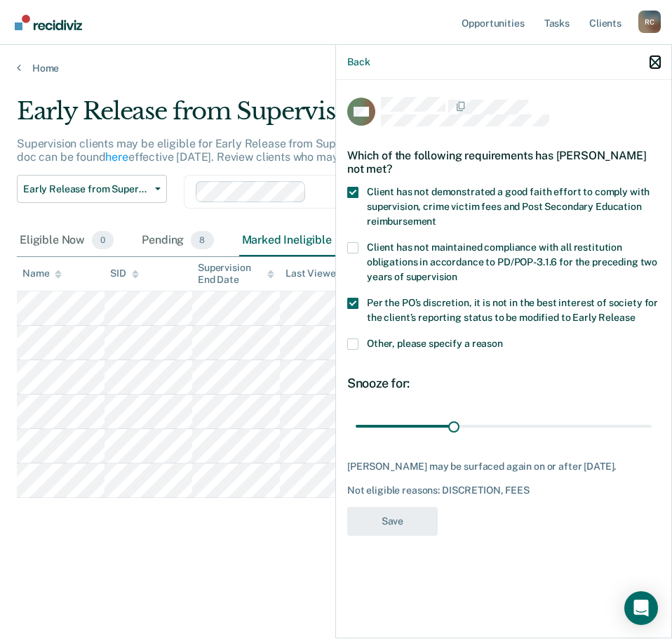
click at [659, 62] on icon "button" at bounding box center [655, 63] width 10 height 10
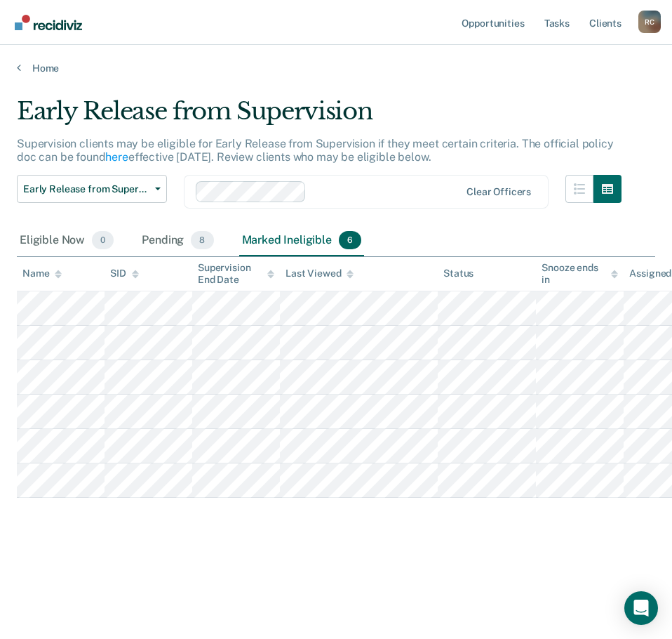
click at [478, 94] on main "Early Release from Supervision Supervision clients may be eligible for Early Re…" at bounding box center [336, 354] width 672 height 560
click at [198, 234] on span "8" at bounding box center [202, 240] width 22 height 18
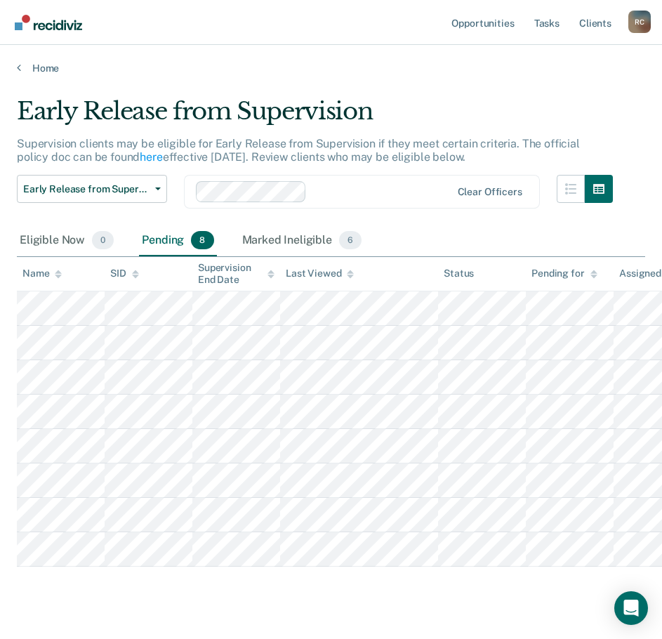
click at [171, 249] on div "Pending 8" at bounding box center [177, 240] width 77 height 31
click at [30, 61] on div "Home" at bounding box center [331, 59] width 662 height 29
click at [30, 63] on link "Home" at bounding box center [331, 68] width 628 height 13
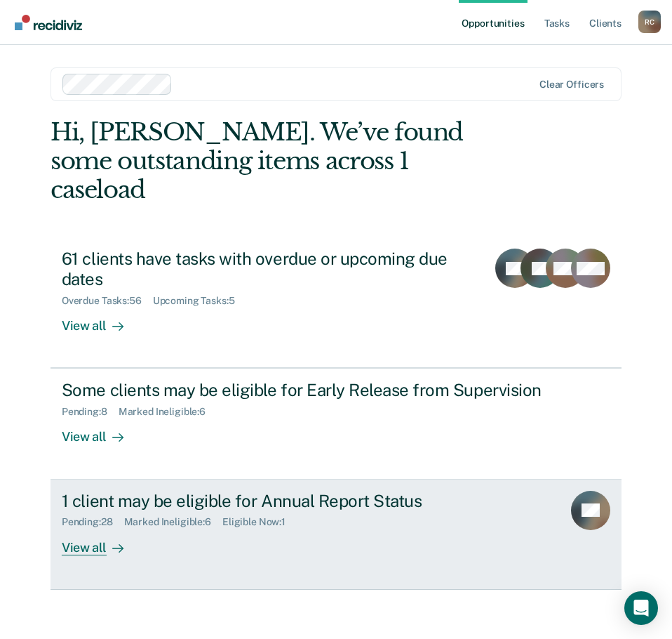
click at [121, 544] on icon at bounding box center [121, 548] width 4 height 8
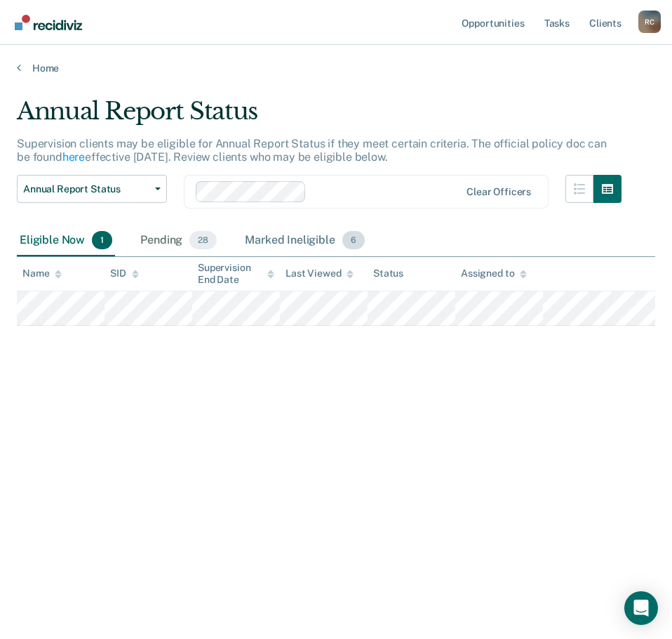
click at [301, 237] on div "Marked Ineligible 6" at bounding box center [305, 240] width 126 height 31
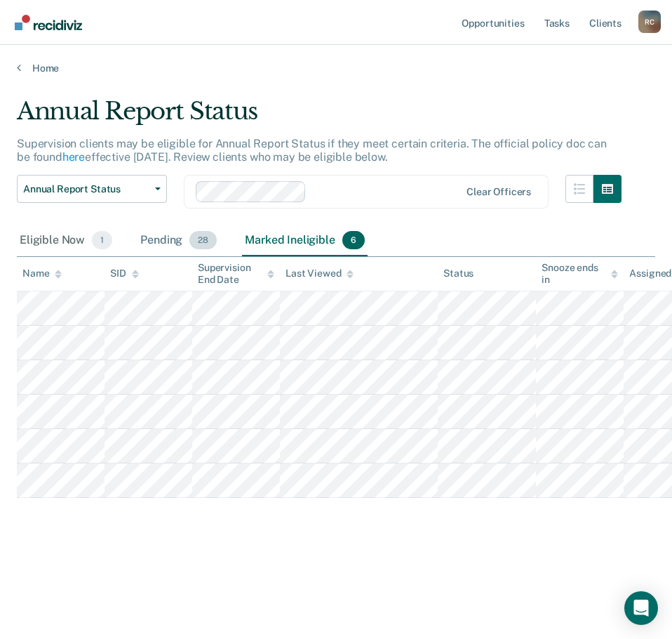
click at [166, 243] on div "Pending 28" at bounding box center [179, 240] width 82 height 31
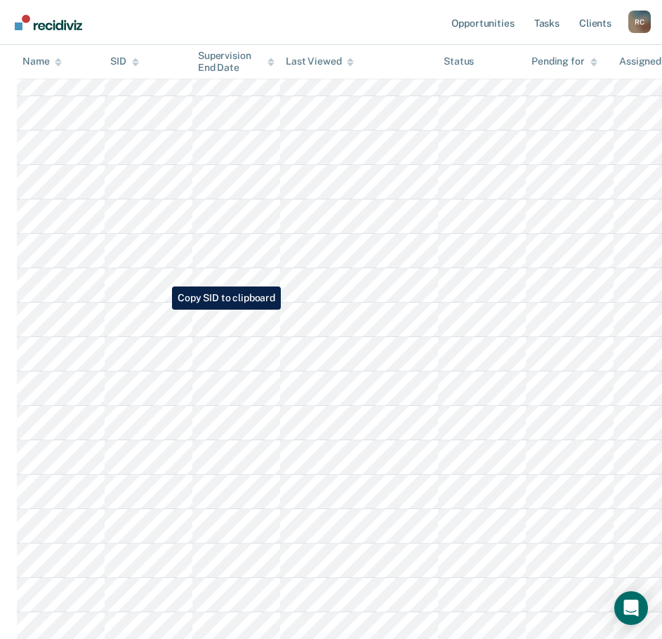
scroll to position [155, 0]
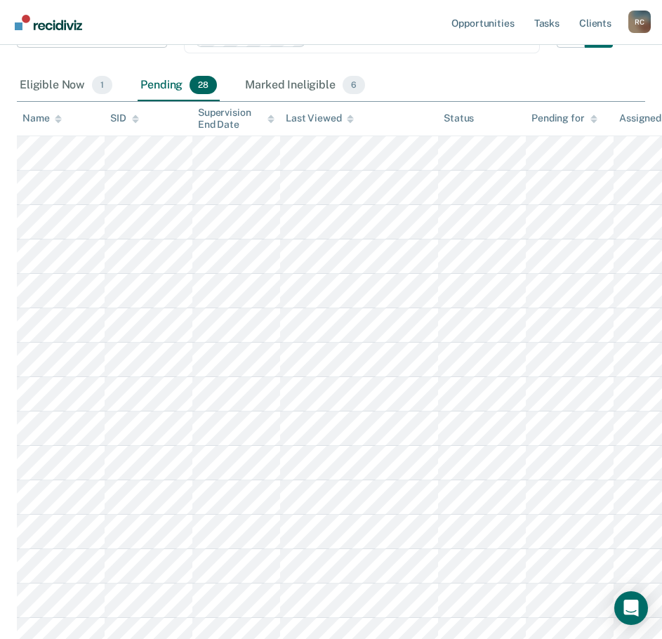
click at [299, 79] on div "Marked Ineligible 6" at bounding box center [305, 85] width 126 height 31
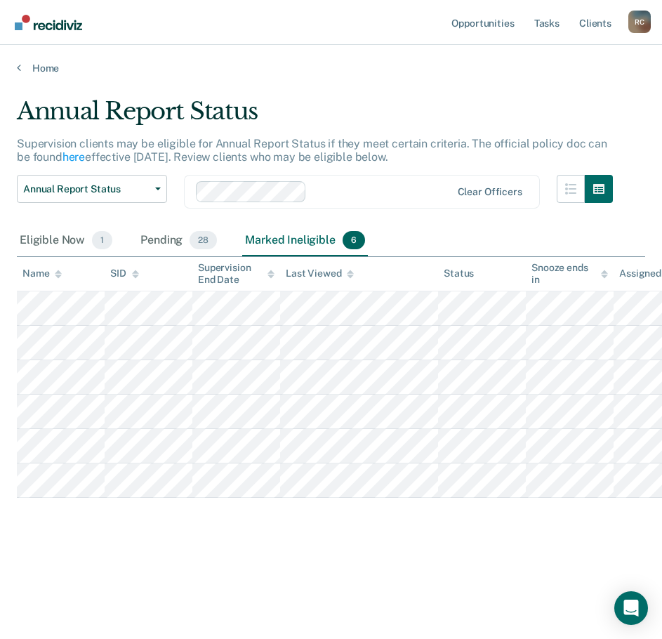
scroll to position [0, 0]
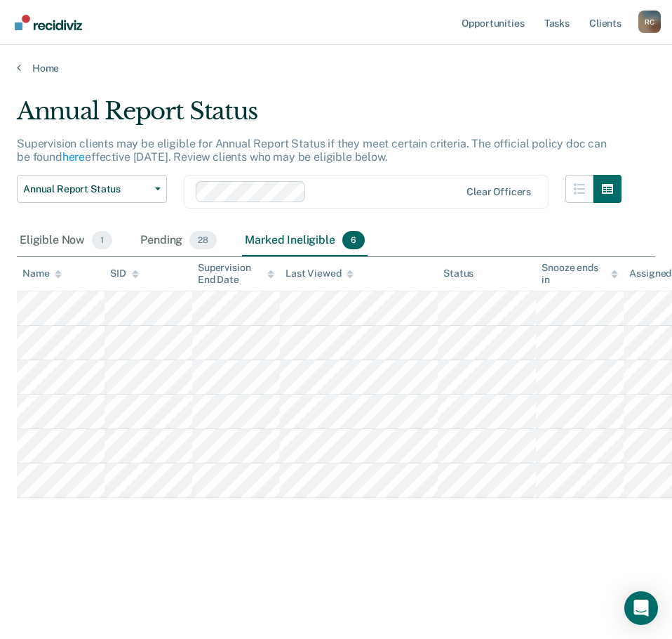
click at [128, 243] on div "Eligible Now 1 Pending 28 Marked Ineligible 6" at bounding box center [192, 240] width 351 height 31
click at [151, 241] on div "Pending 28" at bounding box center [179, 240] width 82 height 31
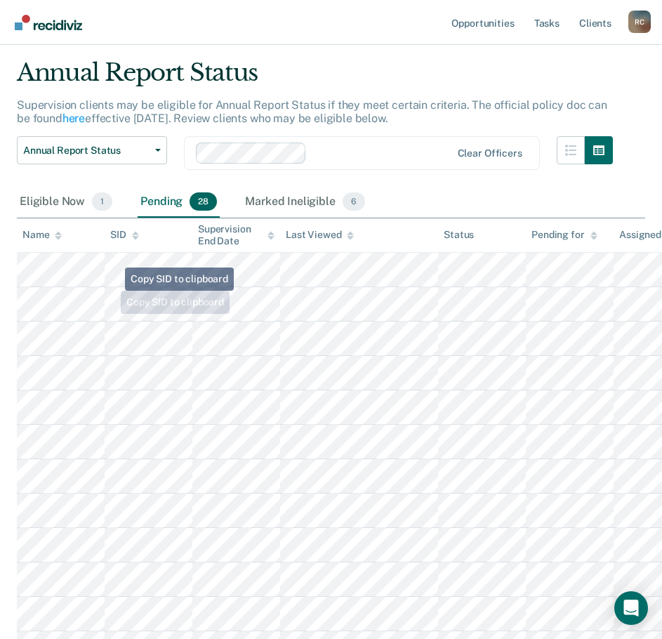
scroll to position [70, 0]
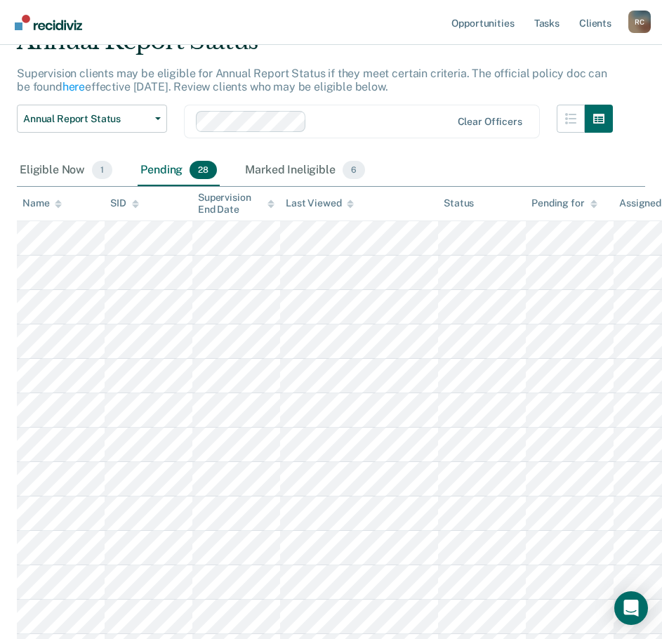
click at [53, 204] on div "Name" at bounding box center [41, 203] width 39 height 12
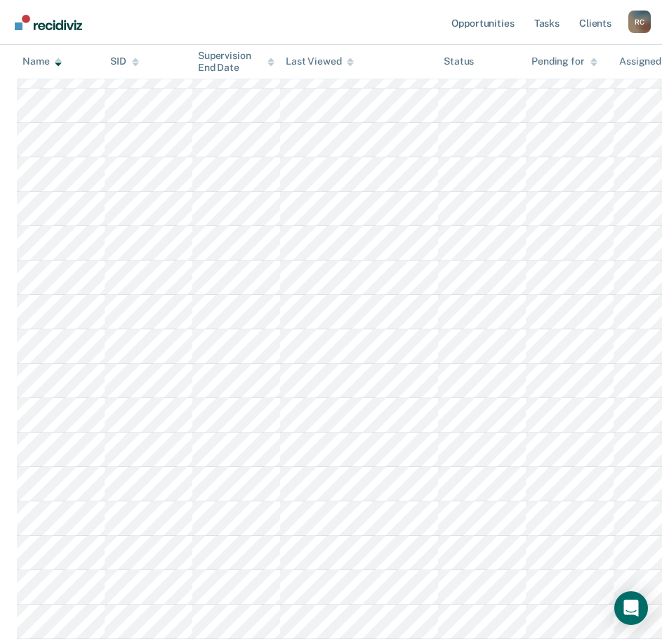
scroll to position [351, 0]
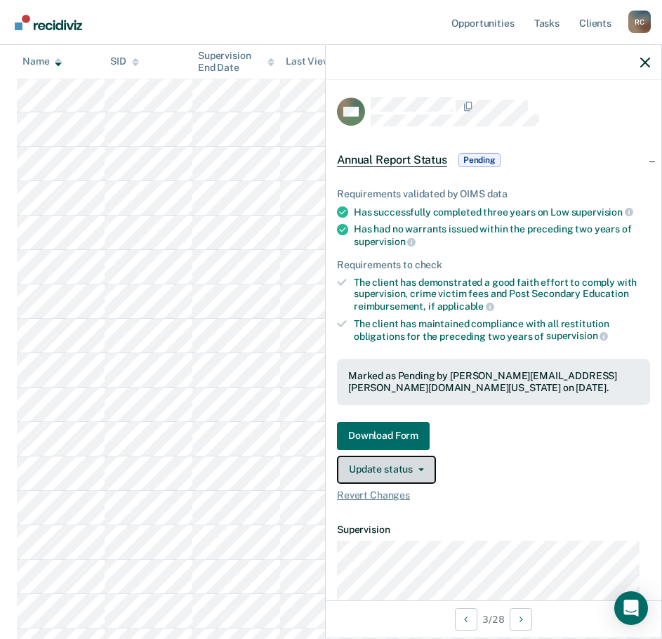
click at [395, 473] on button "Update status" at bounding box center [386, 469] width 99 height 28
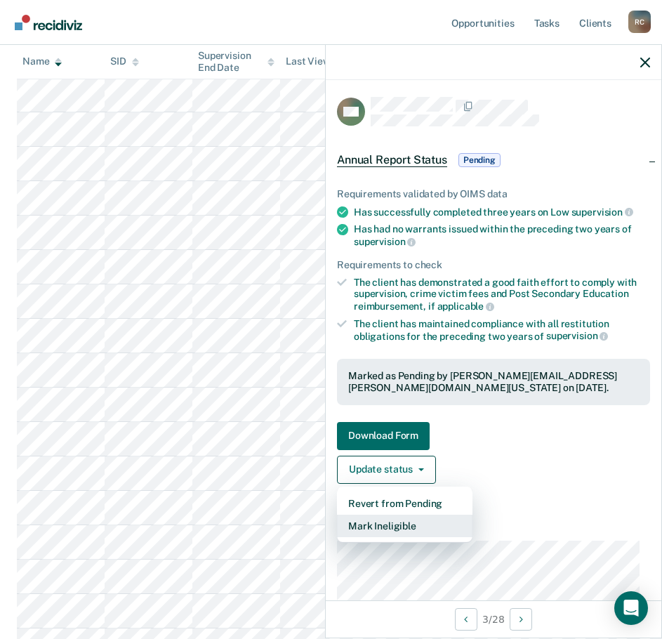
click at [399, 525] on button "Mark Ineligible" at bounding box center [404, 525] width 135 height 22
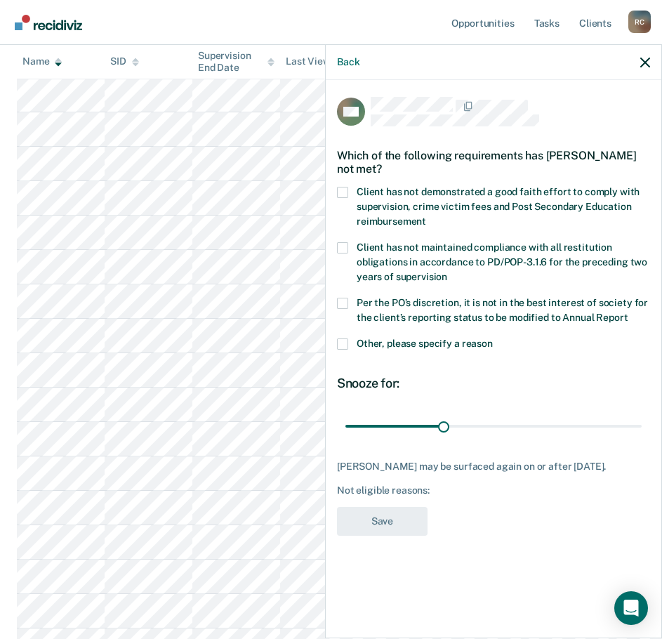
click at [412, 192] on span "Client has not demonstrated a good faith effort to comply with supervision, cri…" at bounding box center [497, 206] width 283 height 41
click at [426, 216] on input "Client has not demonstrated a good faith effort to comply with supervision, cri…" at bounding box center [426, 216] width 0 height 0
click at [422, 295] on div "Client has not maintained compliance with all restitution obligations in accord…" at bounding box center [493, 269] width 313 height 55
click at [425, 310] on label "Per the PO’s discretion, it is not in the best interest of society for the clie…" at bounding box center [493, 312] width 313 height 29
click at [627, 312] on input "Per the PO’s discretion, it is not in the best interest of society for the clie…" at bounding box center [627, 312] width 0 height 0
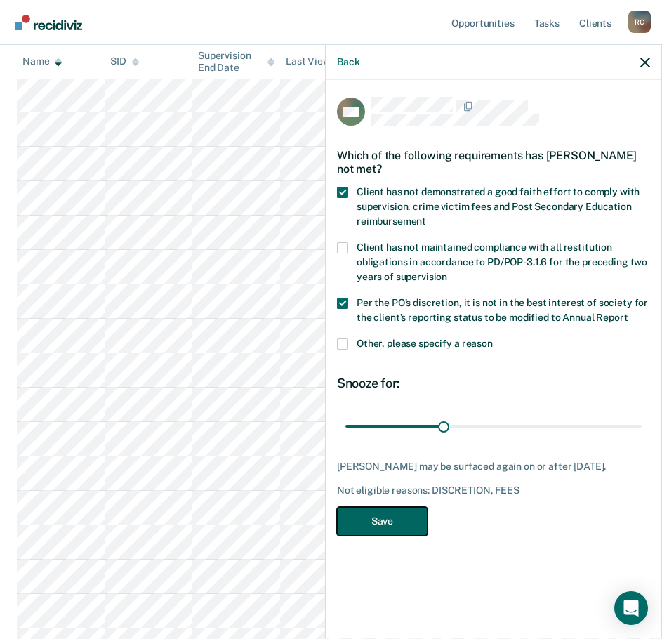
click at [385, 517] on button "Save" at bounding box center [382, 521] width 91 height 29
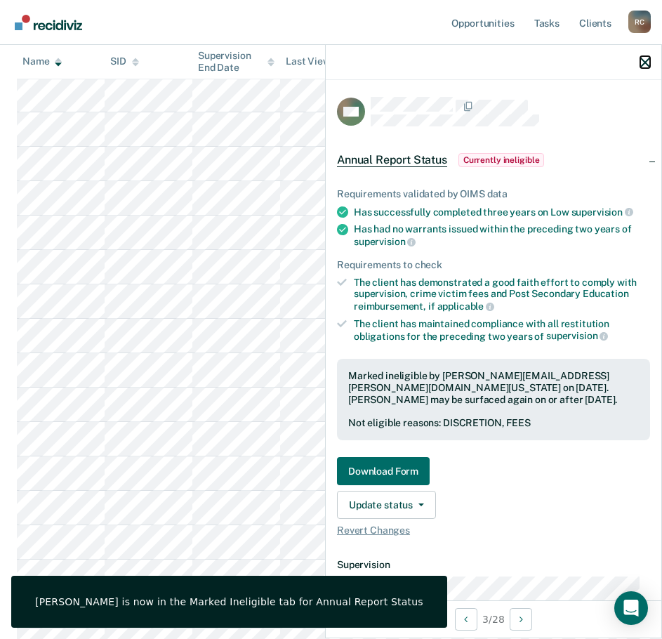
click at [646, 61] on icon "button" at bounding box center [645, 63] width 10 height 10
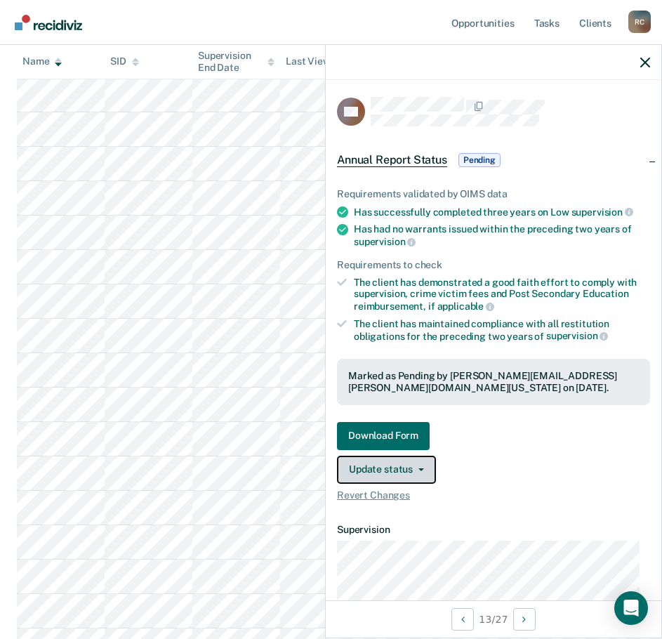
click at [416, 460] on button "Update status" at bounding box center [386, 469] width 99 height 28
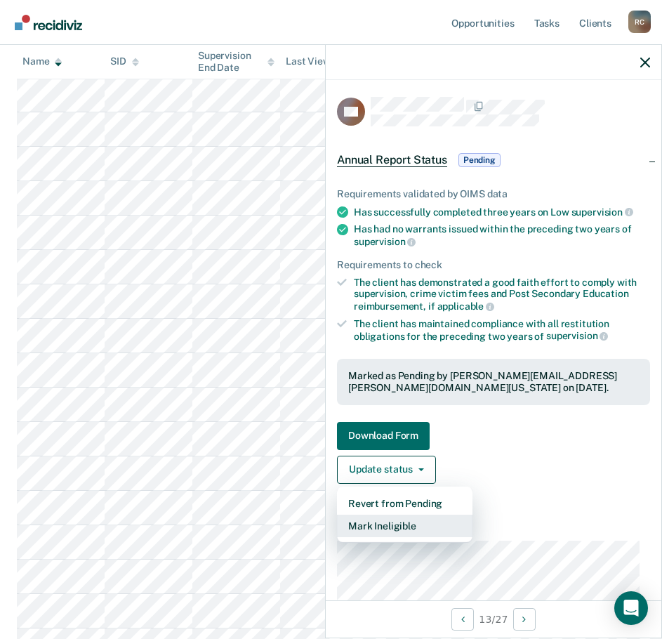
click at [393, 525] on button "Mark Ineligible" at bounding box center [404, 525] width 135 height 22
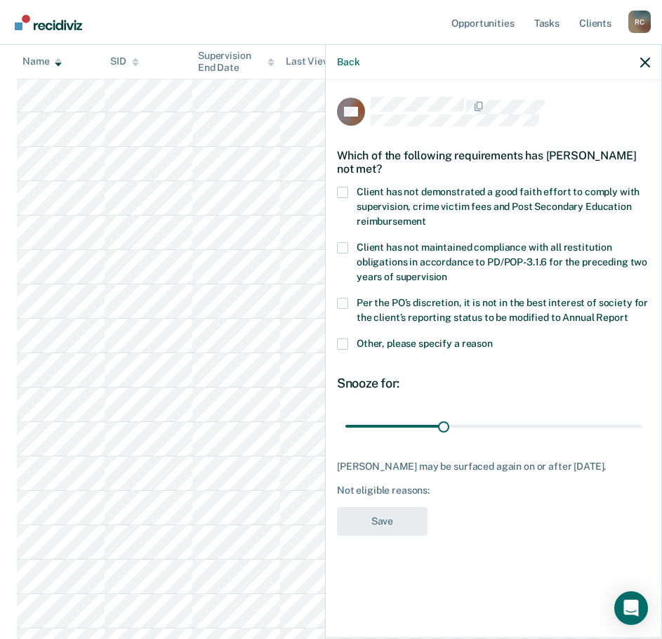
click at [474, 190] on span "Client has not demonstrated a good faith effort to comply with supervision, cri…" at bounding box center [497, 206] width 283 height 41
click at [426, 216] on input "Client has not demonstrated a good faith effort to comply with supervision, cri…" at bounding box center [426, 216] width 0 height 0
click at [415, 303] on span "Per the PO’s discretion, it is not in the best interest of society for the clie…" at bounding box center [501, 310] width 291 height 26
click at [627, 312] on input "Per the PO’s discretion, it is not in the best interest of society for the clie…" at bounding box center [627, 312] width 0 height 0
click at [396, 510] on button "Save" at bounding box center [382, 521] width 91 height 29
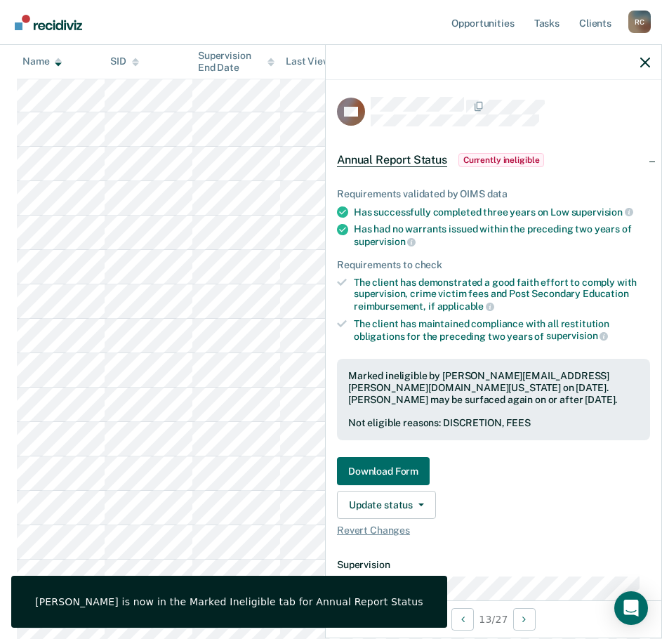
click at [639, 62] on div at bounding box center [493, 62] width 335 height 35
click at [644, 64] on icon "button" at bounding box center [645, 63] width 10 height 10
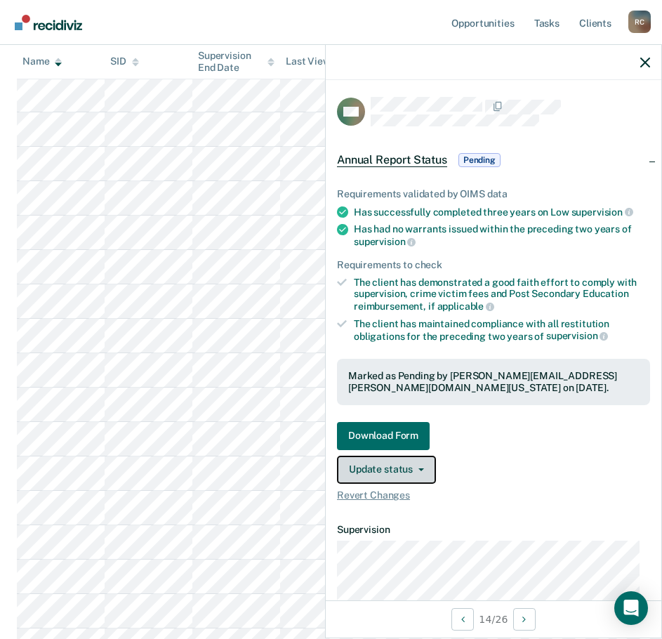
click at [406, 468] on button "Update status" at bounding box center [386, 469] width 99 height 28
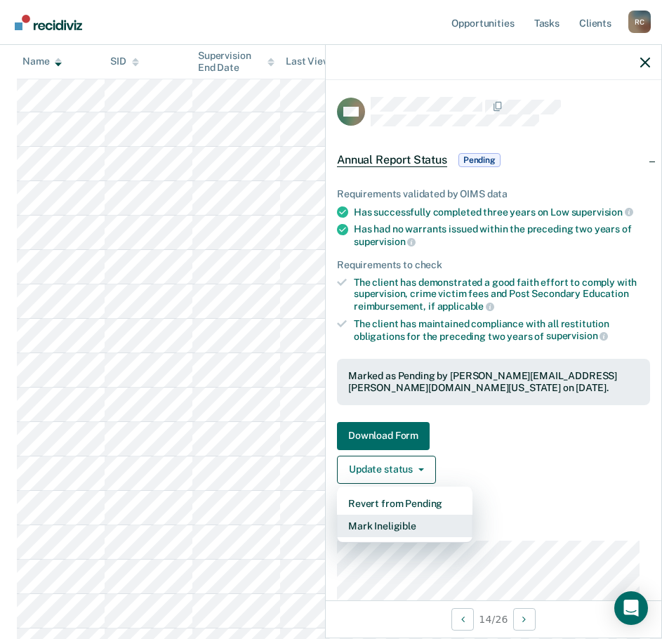
click at [404, 528] on button "Mark Ineligible" at bounding box center [404, 525] width 135 height 22
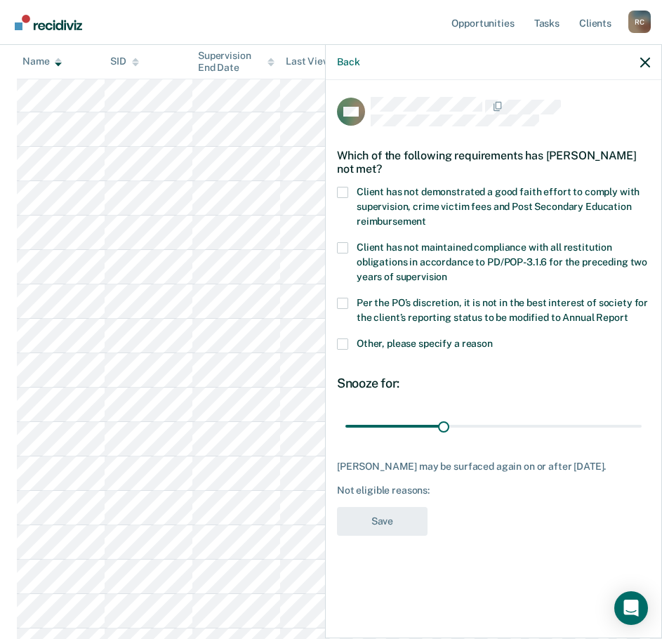
click at [406, 186] on span "Client has not demonstrated a good faith effort to comply with supervision, cri…" at bounding box center [497, 206] width 283 height 41
click at [426, 216] on input "Client has not demonstrated a good faith effort to comply with supervision, cri…" at bounding box center [426, 216] width 0 height 0
click at [400, 309] on label "Per the PO’s discretion, it is not in the best interest of society for the clie…" at bounding box center [493, 312] width 313 height 29
click at [627, 312] on input "Per the PO’s discretion, it is not in the best interest of society for the clie…" at bounding box center [627, 312] width 0 height 0
click at [382, 526] on button "Save" at bounding box center [382, 521] width 91 height 29
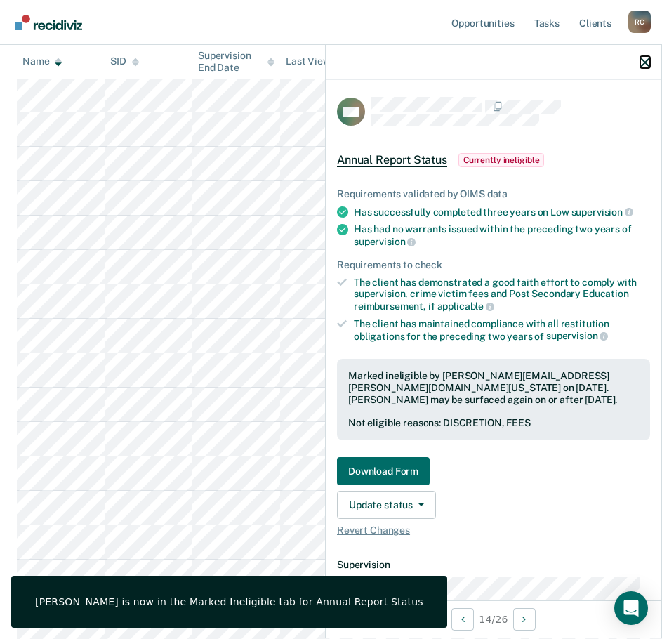
click at [644, 61] on icon "button" at bounding box center [645, 63] width 10 height 10
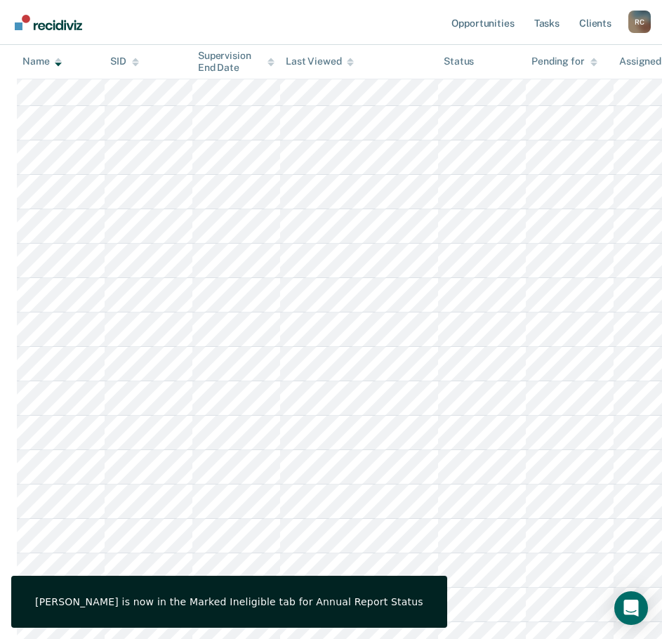
scroll to position [493, 0]
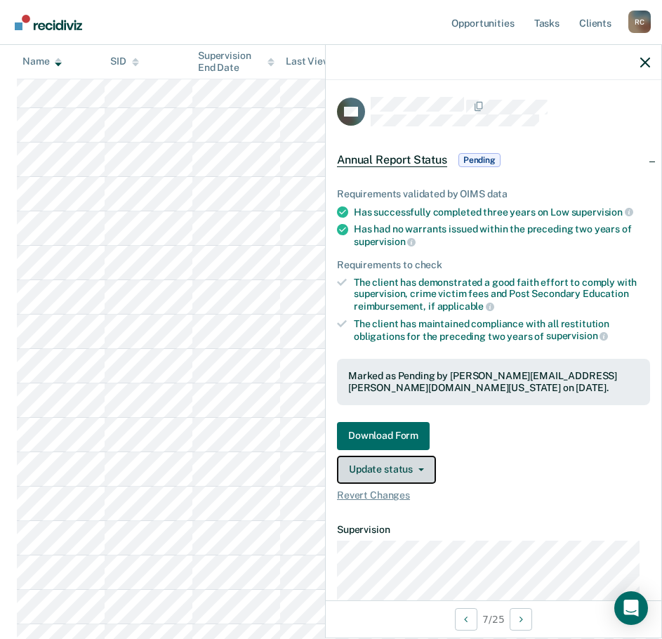
click at [423, 467] on button "Update status" at bounding box center [386, 469] width 99 height 28
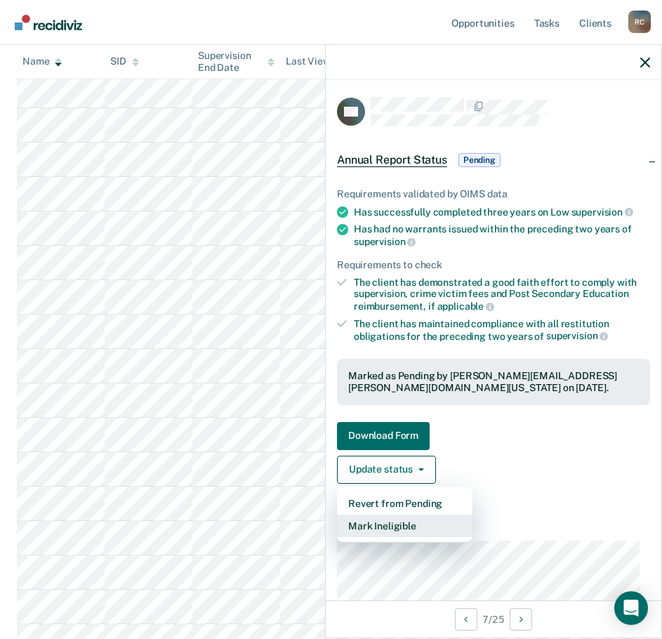
click at [402, 523] on button "Mark Ineligible" at bounding box center [404, 525] width 135 height 22
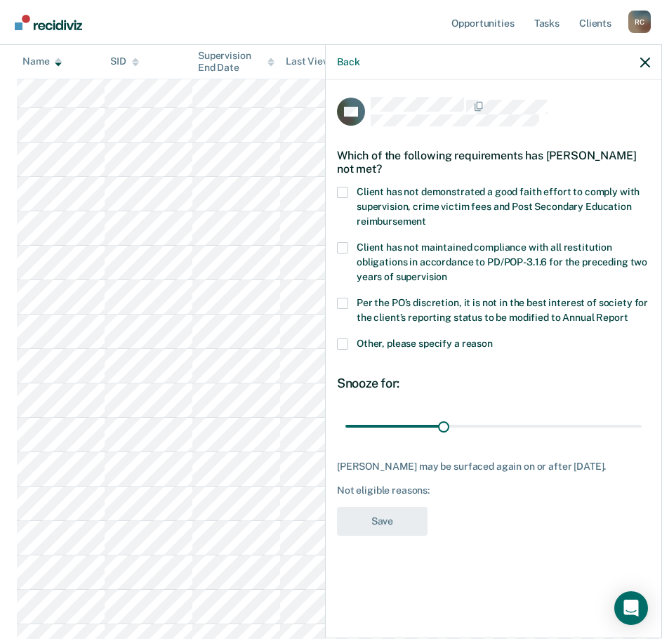
click at [408, 194] on span "Client has not demonstrated a good faith effort to comply with supervision, cri…" at bounding box center [497, 206] width 283 height 41
click at [426, 216] on input "Client has not demonstrated a good faith effort to comply with supervision, cri…" at bounding box center [426, 216] width 0 height 0
click at [406, 311] on span "Per the PO’s discretion, it is not in the best interest of society for the clie…" at bounding box center [501, 310] width 291 height 26
click at [627, 312] on input "Per the PO’s discretion, it is not in the best interest of society for the clie…" at bounding box center [627, 312] width 0 height 0
click at [392, 514] on button "Save" at bounding box center [382, 521] width 91 height 29
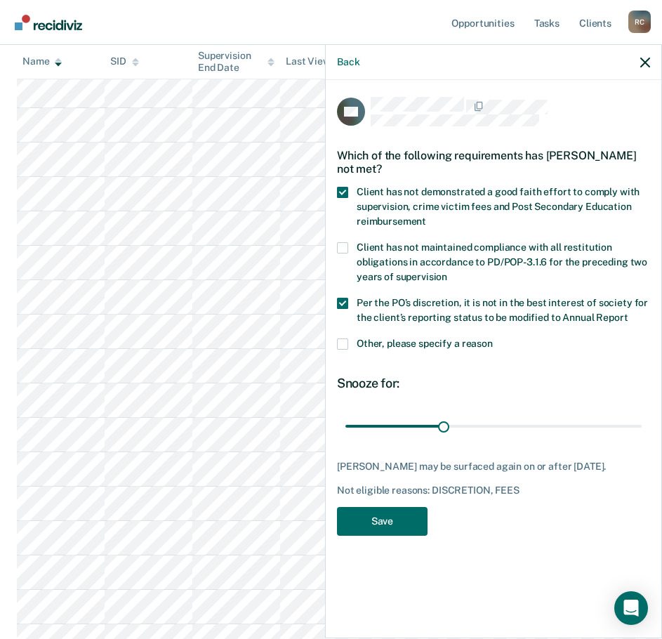
scroll to position [0, 0]
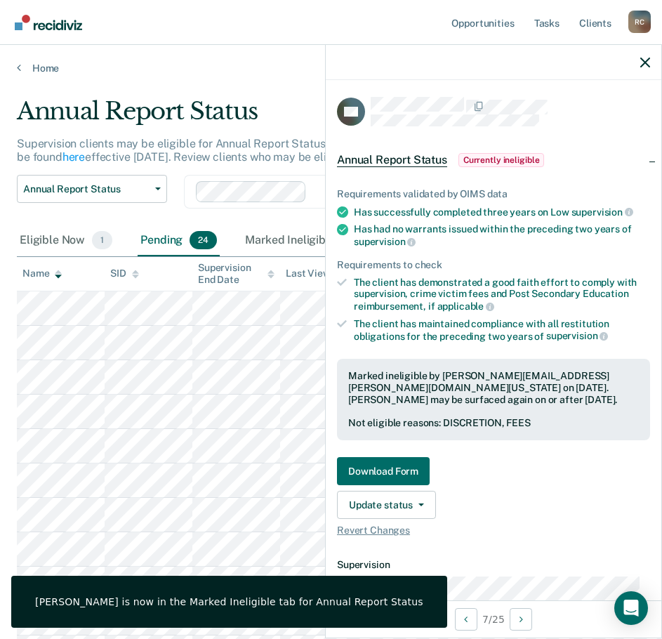
click at [643, 53] on div at bounding box center [493, 62] width 335 height 35
click at [648, 60] on icon "button" at bounding box center [645, 63] width 10 height 10
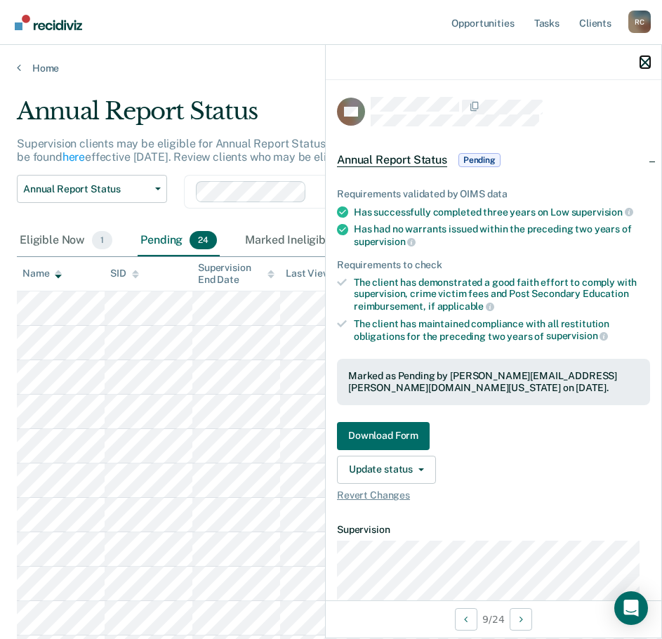
click at [641, 65] on icon "button" at bounding box center [645, 63] width 10 height 10
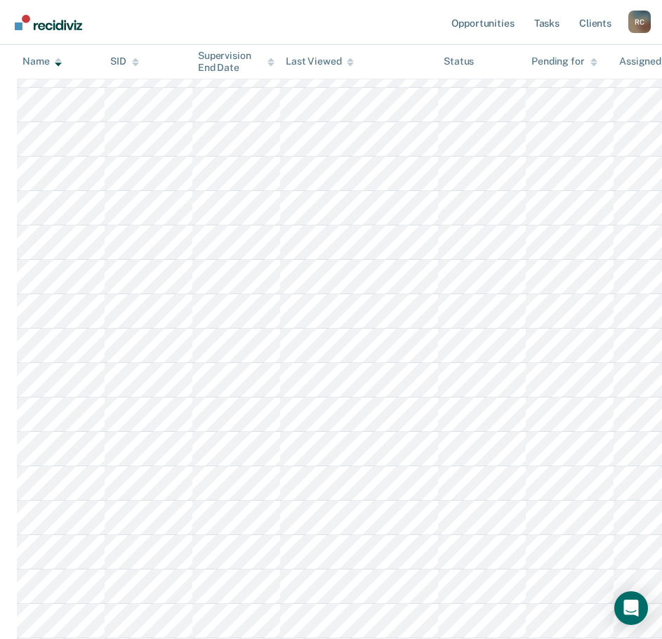
scroll to position [158, 0]
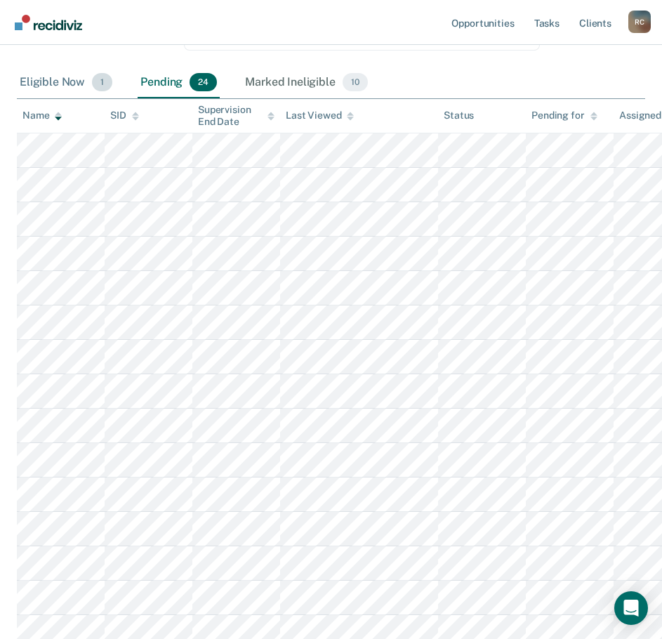
click at [84, 89] on div "Eligible Now 1" at bounding box center [66, 82] width 98 height 31
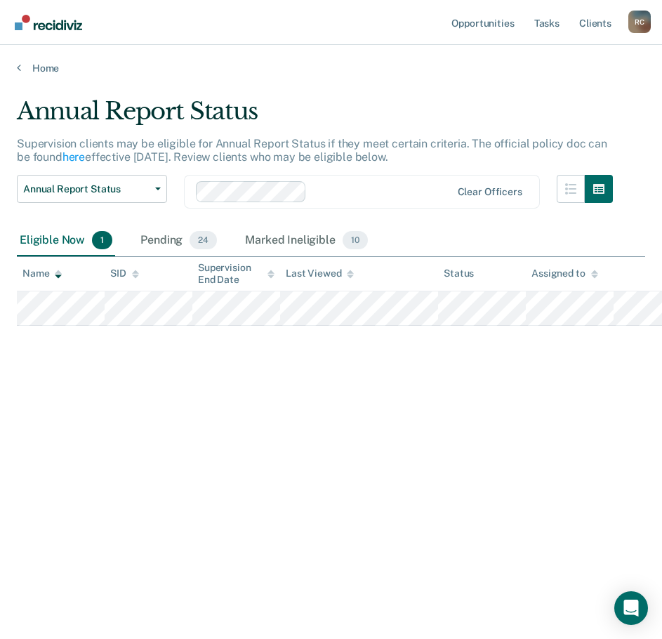
scroll to position [0, 0]
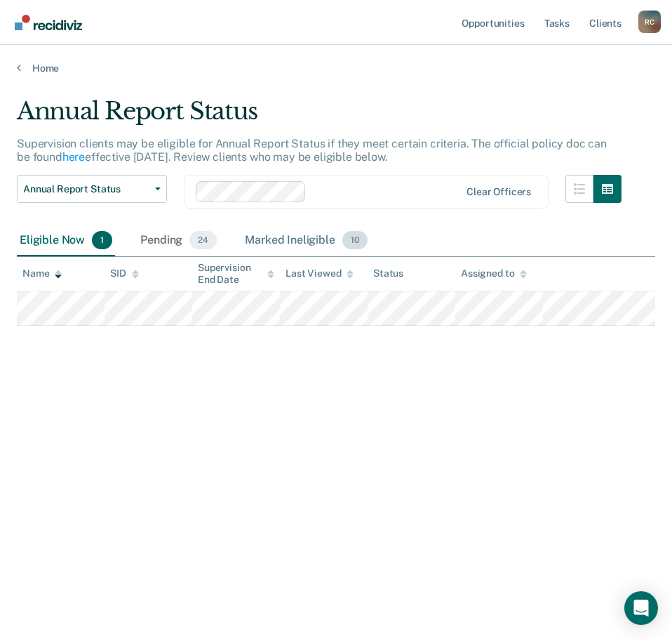
click at [251, 234] on div "Marked Ineligible 10" at bounding box center [306, 240] width 128 height 31
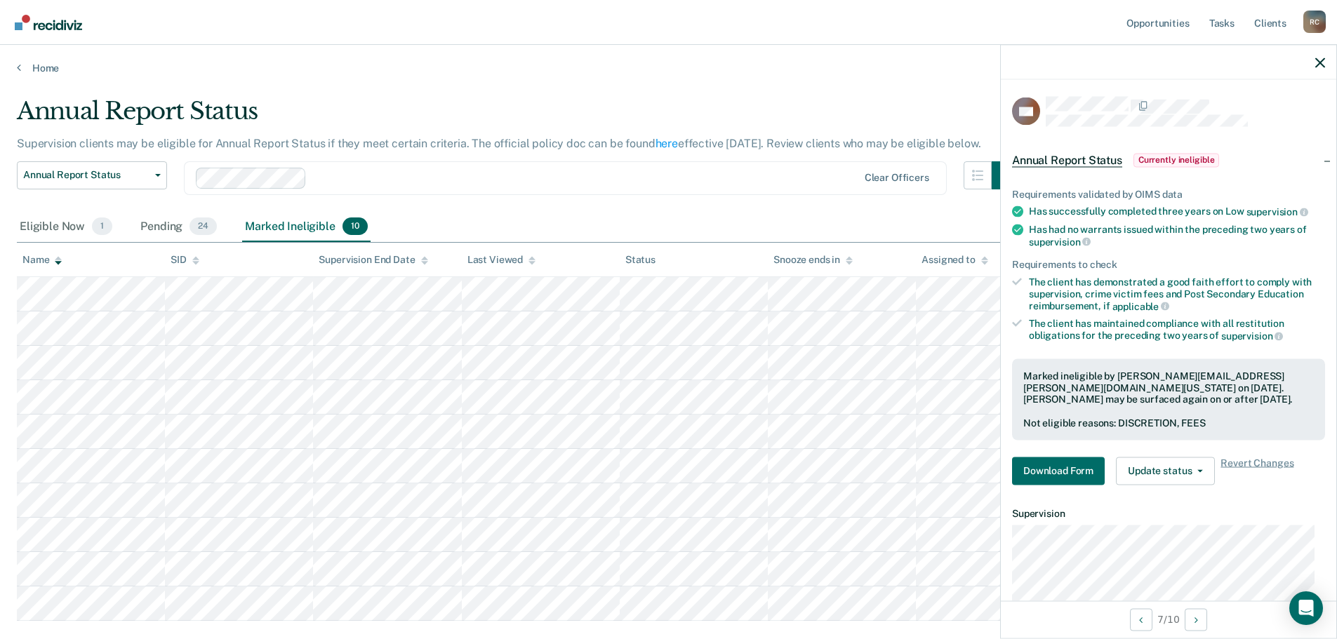
click at [554, 80] on main "Annual Report Status Supervision clients may be eligible for Annual Report Stat…" at bounding box center [668, 395] width 1337 height 643
click at [48, 72] on link "Home" at bounding box center [668, 68] width 1303 height 13
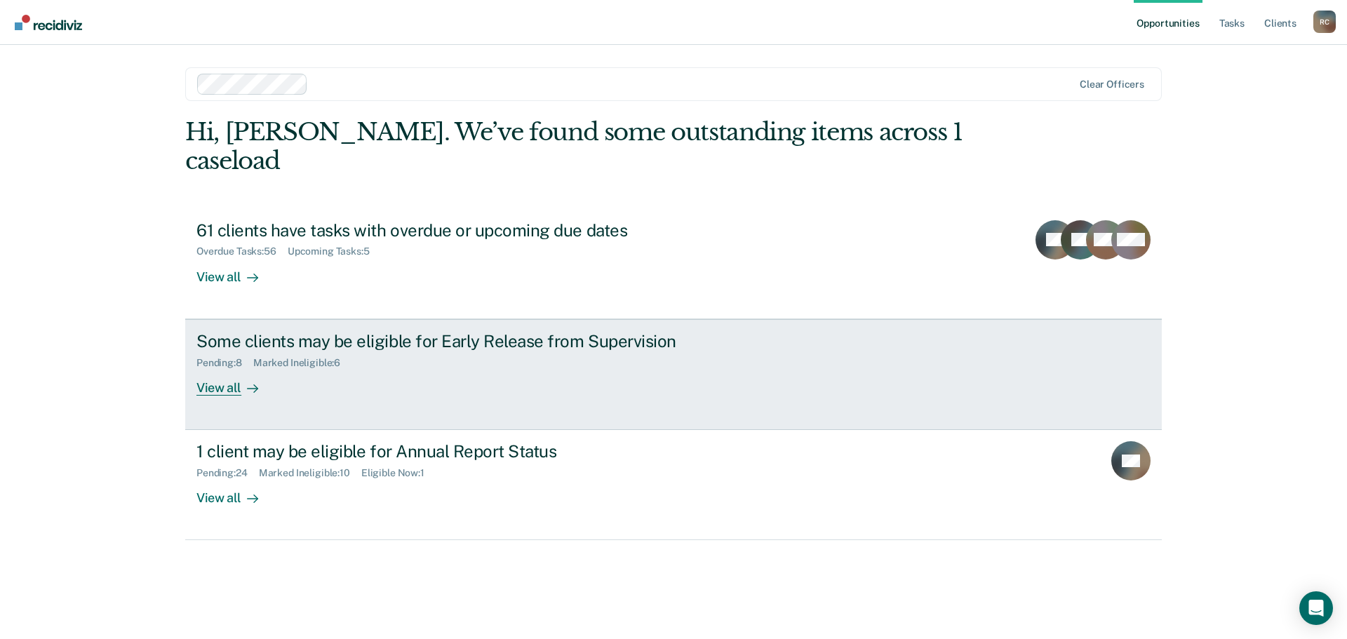
click at [234, 375] on link "Some clients may be eligible for Early Release from Supervision Pending : 8 Mar…" at bounding box center [673, 374] width 977 height 111
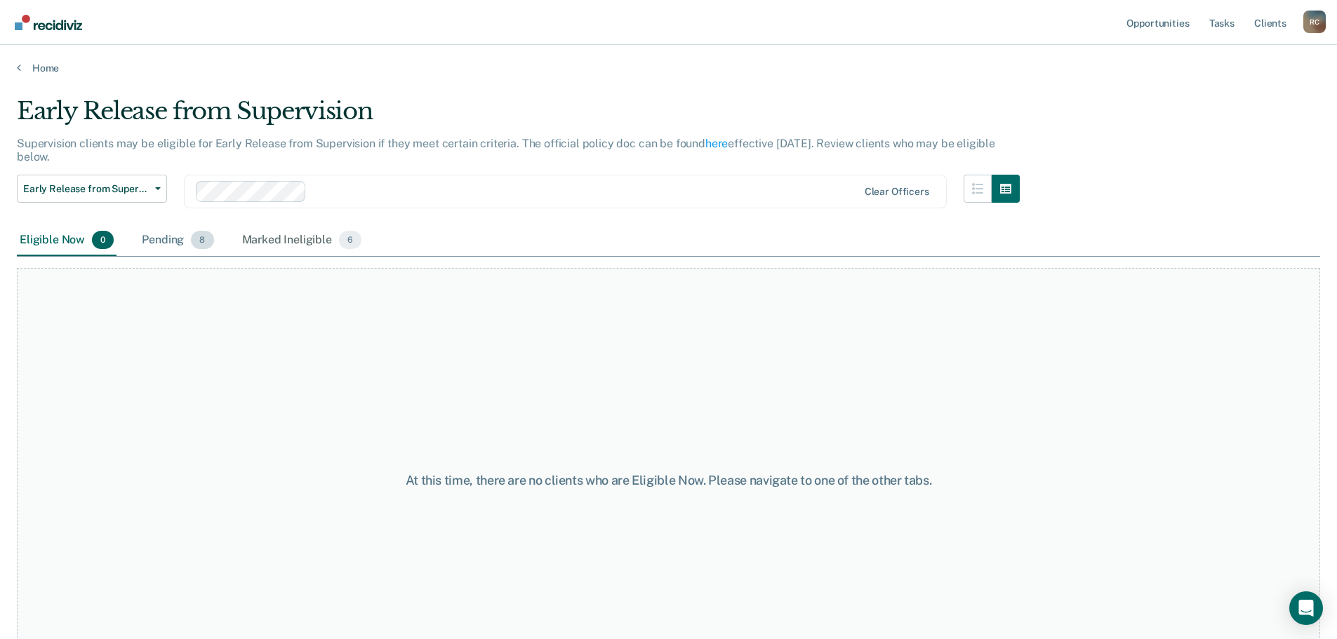
click at [208, 234] on span "8" at bounding box center [202, 240] width 22 height 18
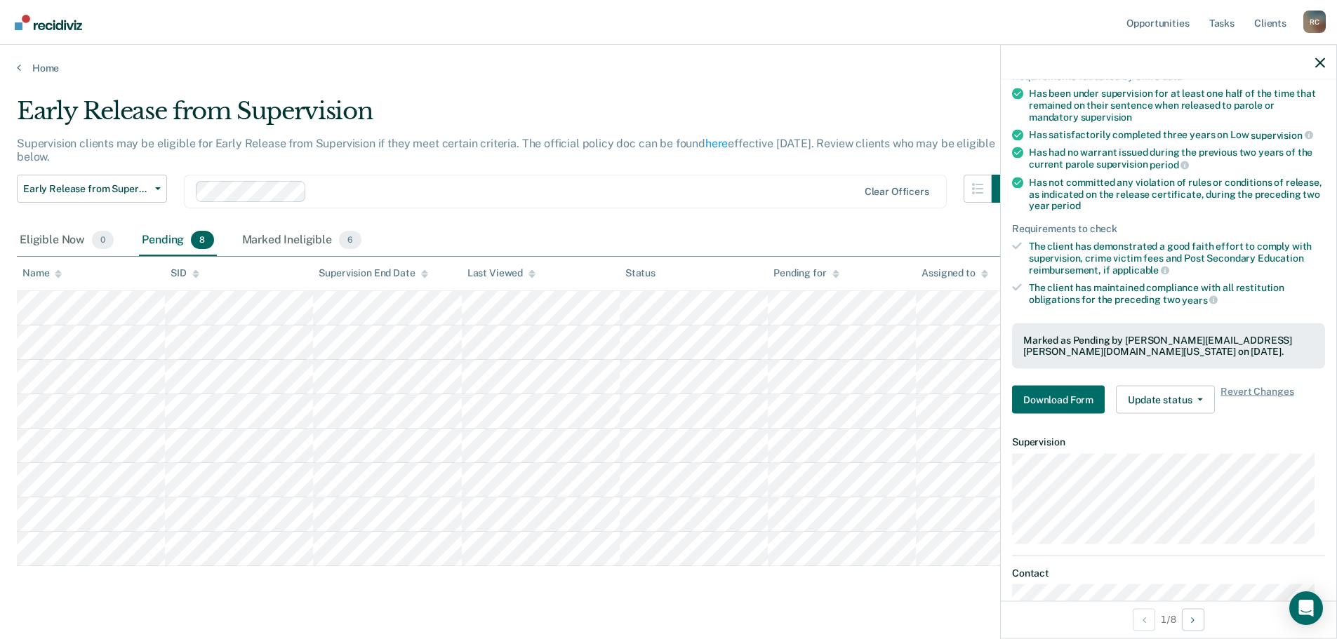
scroll to position [186, 0]
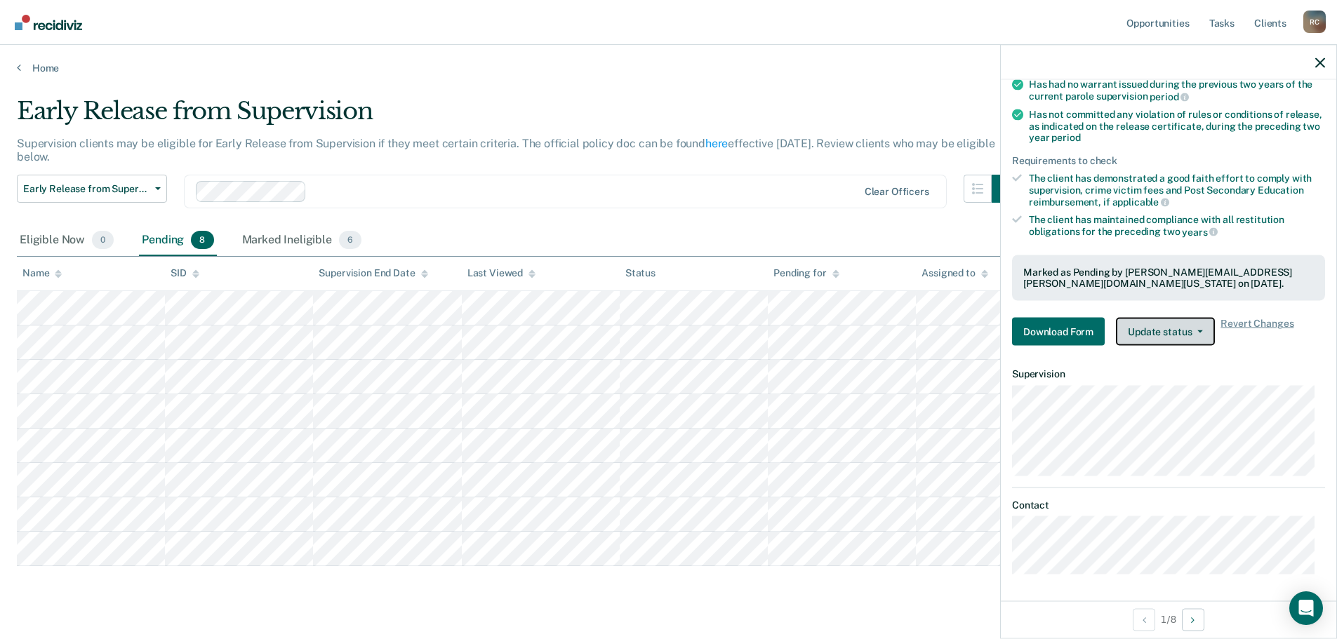
click at [1192, 326] on button "Update status" at bounding box center [1165, 332] width 99 height 28
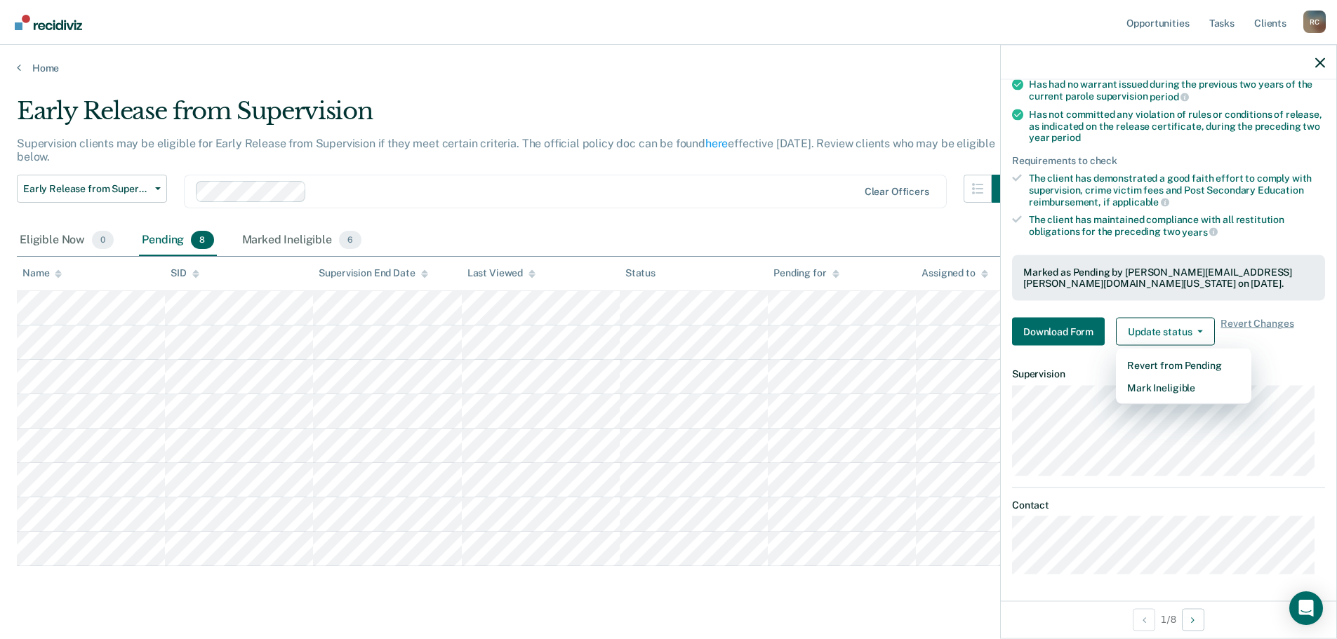
click at [1074, 368] on dt "Supervision" at bounding box center [1168, 374] width 313 height 12
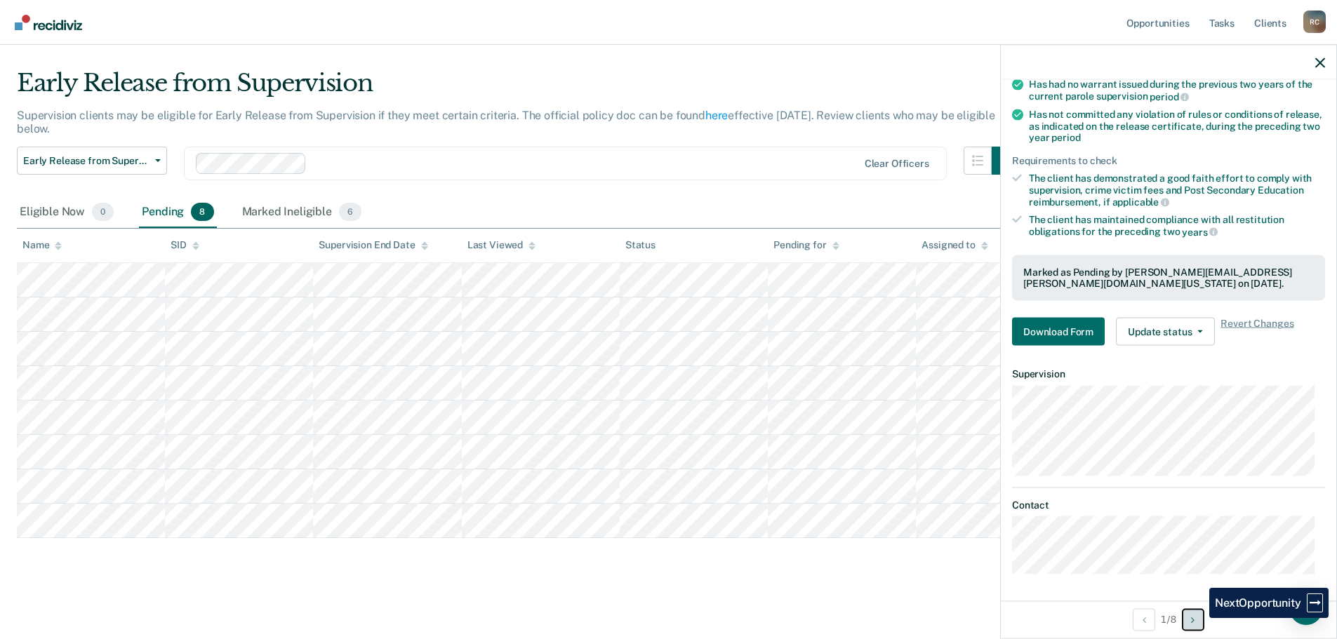
click at [1198, 618] on button "Next Opportunity" at bounding box center [1193, 619] width 22 height 22
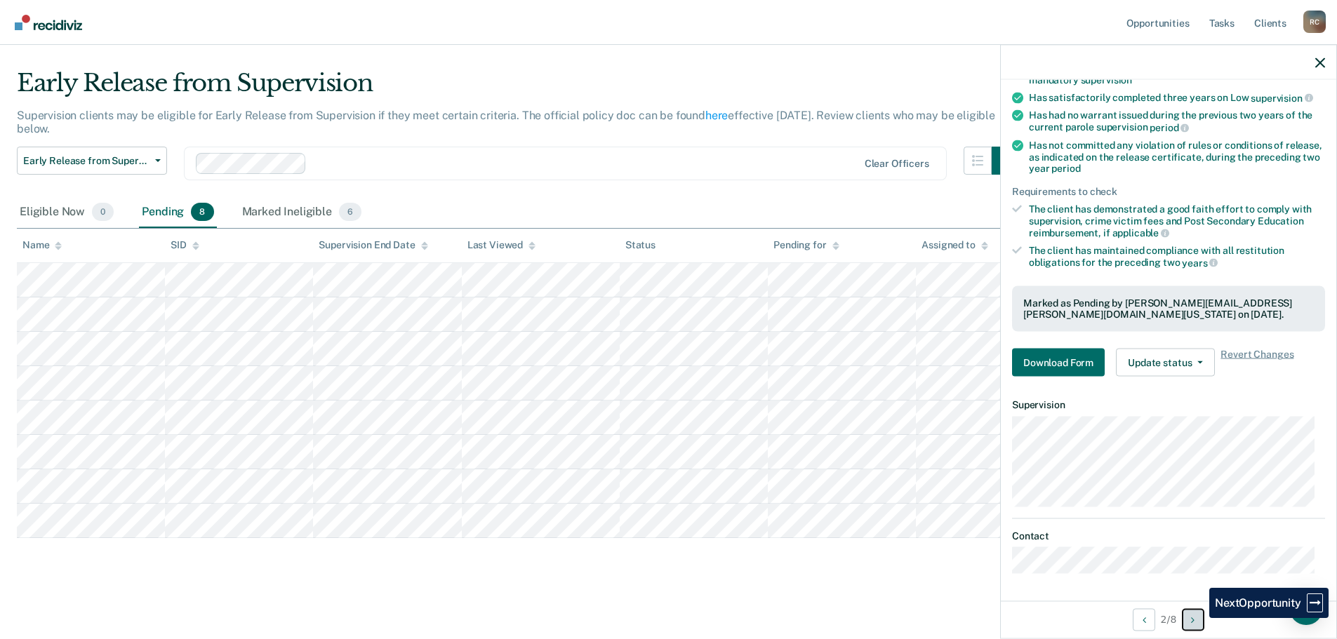
click at [1198, 618] on button "Next Opportunity" at bounding box center [1193, 619] width 22 height 22
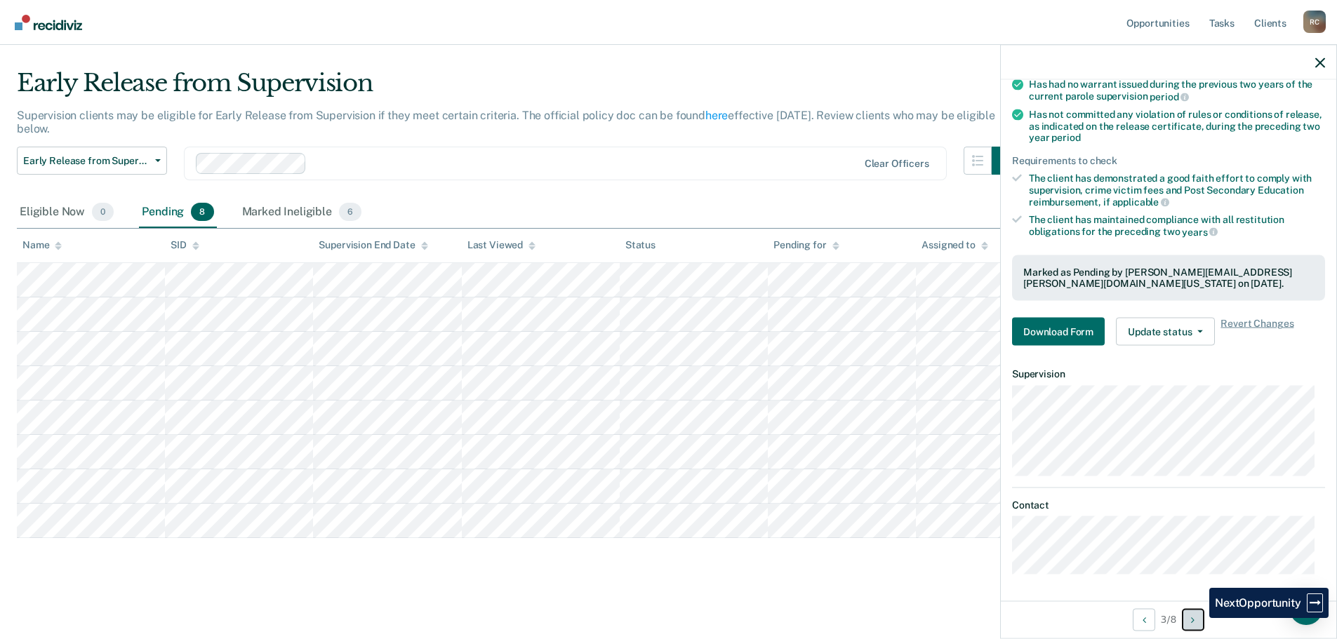
click at [1198, 618] on button "Next Opportunity" at bounding box center [1193, 619] width 22 height 22
click at [745, 62] on main "Early Release from Supervision Supervision clients may be eligible for Early Re…" at bounding box center [668, 340] width 1337 height 589
click at [975, 89] on div "Early Release from Supervision" at bounding box center [518, 89] width 1003 height 40
click at [1322, 60] on icon "button" at bounding box center [1320, 63] width 10 height 10
